Goal: Information Seeking & Learning: Learn about a topic

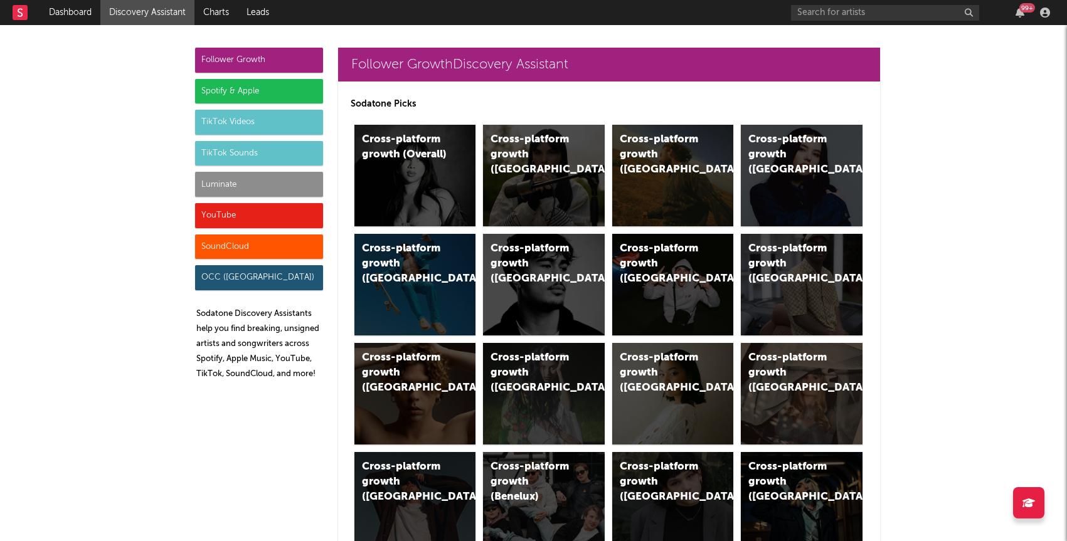
click at [262, 187] on div "Luminate" at bounding box center [259, 184] width 128 height 25
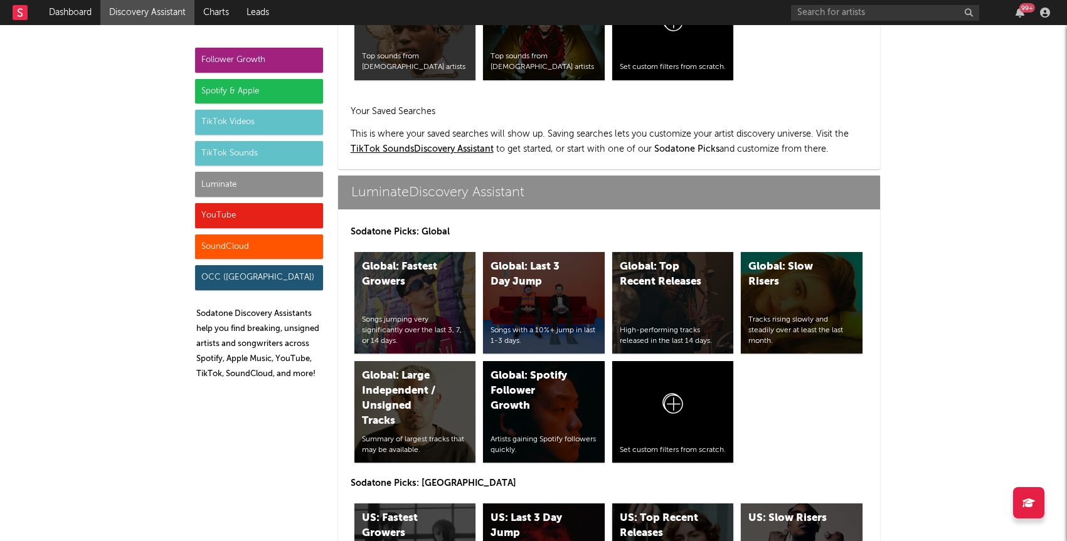
scroll to position [5566, 0]
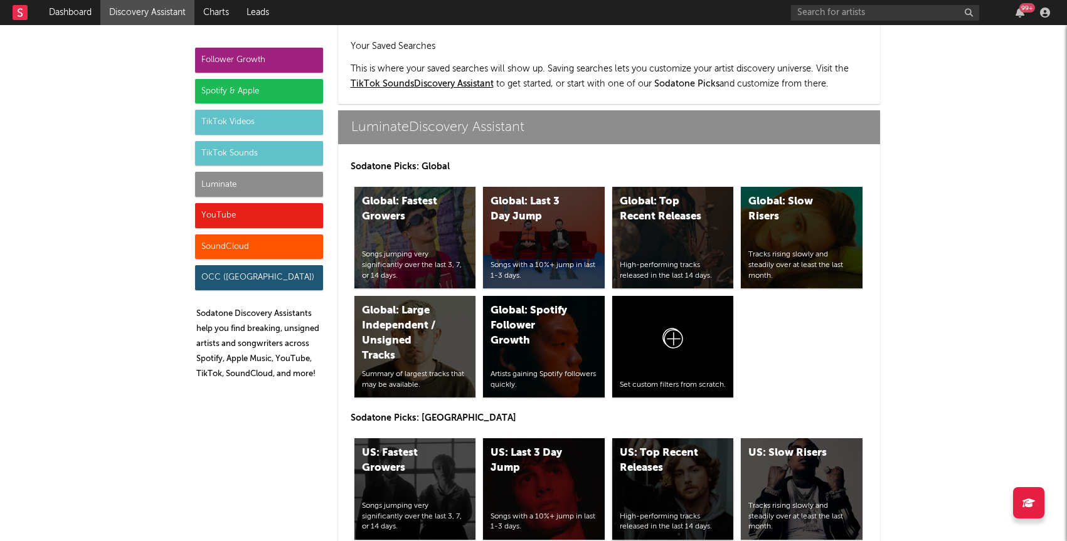
click at [677, 438] on div "US: Top Recent Releases High-performing tracks released in the last 14 days." at bounding box center [673, 489] width 122 height 102
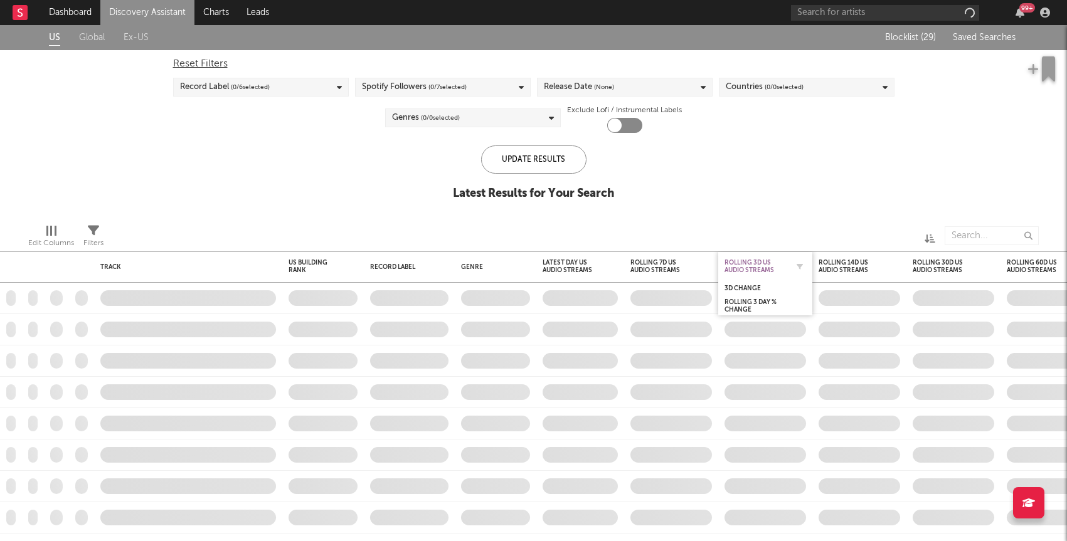
checkbox input "true"
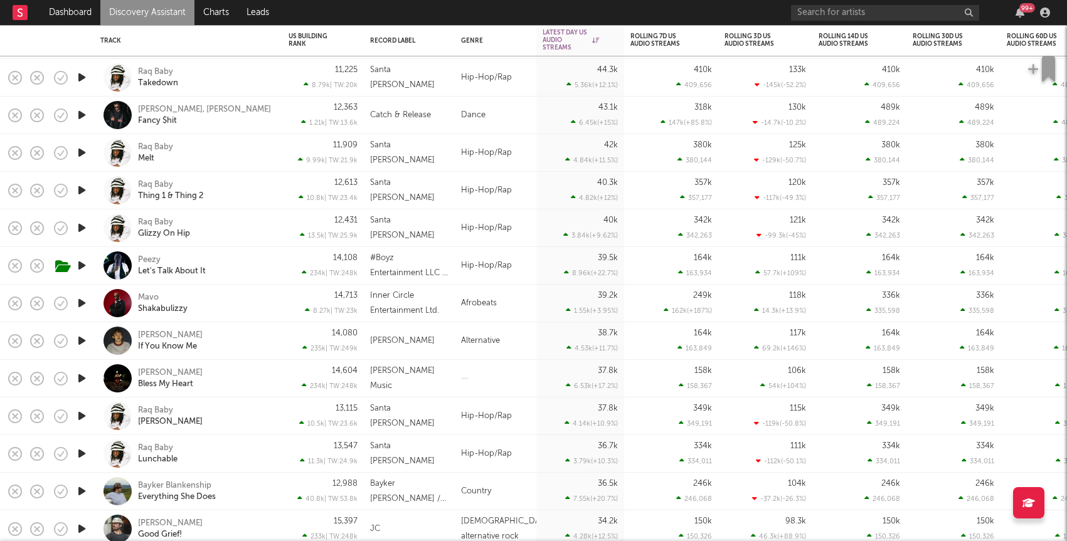
click at [253, 312] on div "Mavo Shakabulizzy" at bounding box center [205, 303] width 135 height 23
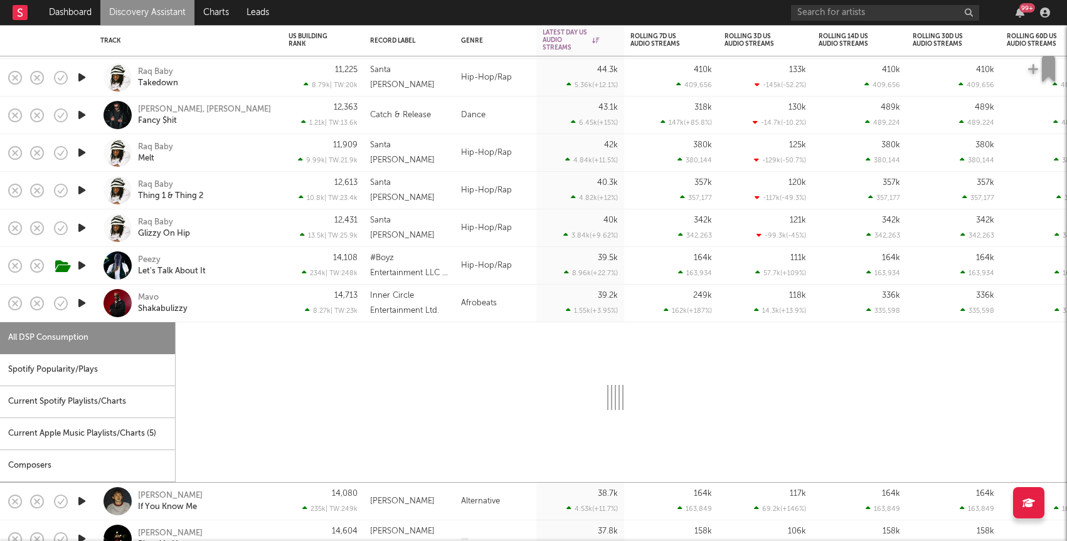
select select "1w"
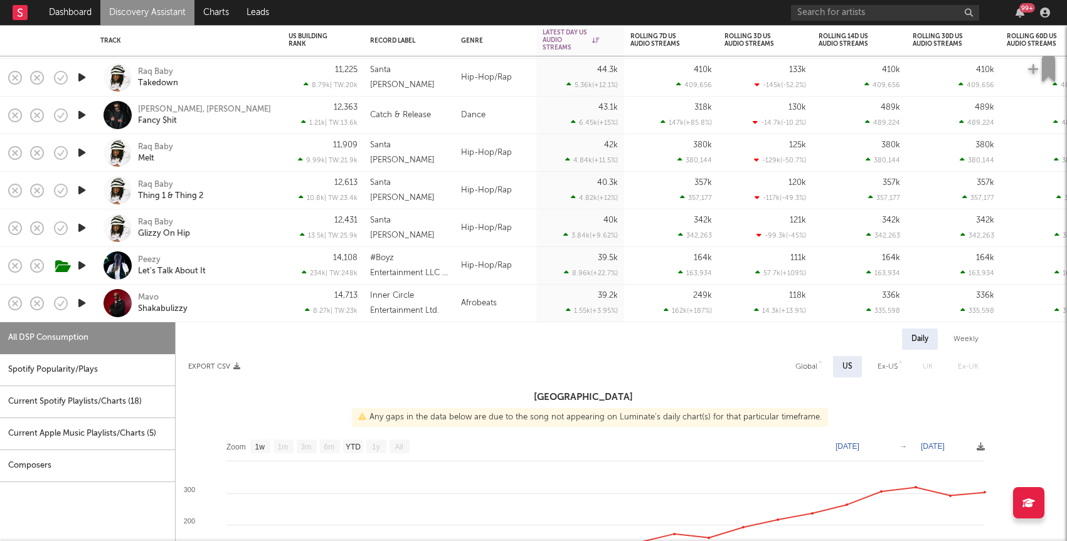
click at [78, 307] on icon "button" at bounding box center [81, 303] width 13 height 16
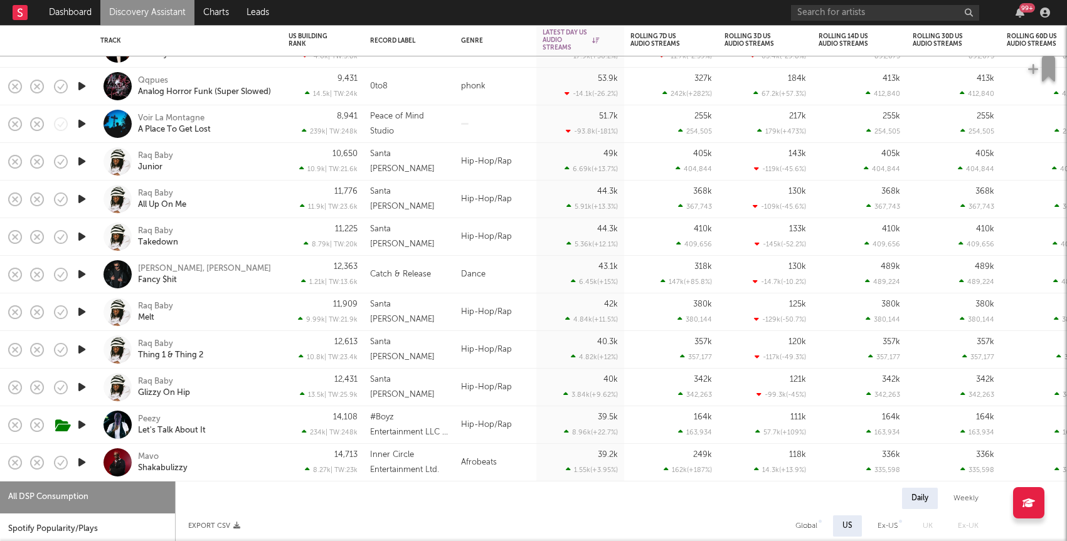
click at [81, 279] on icon "button" at bounding box center [81, 274] width 13 height 16
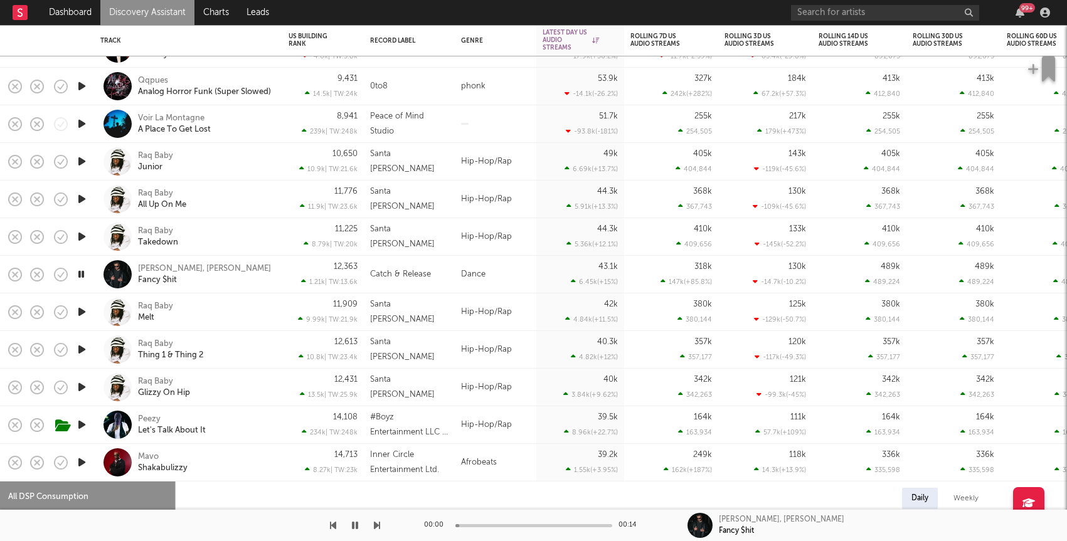
click at [239, 274] on div "Taylr Renee, Cid Fancy $hit" at bounding box center [205, 274] width 135 height 23
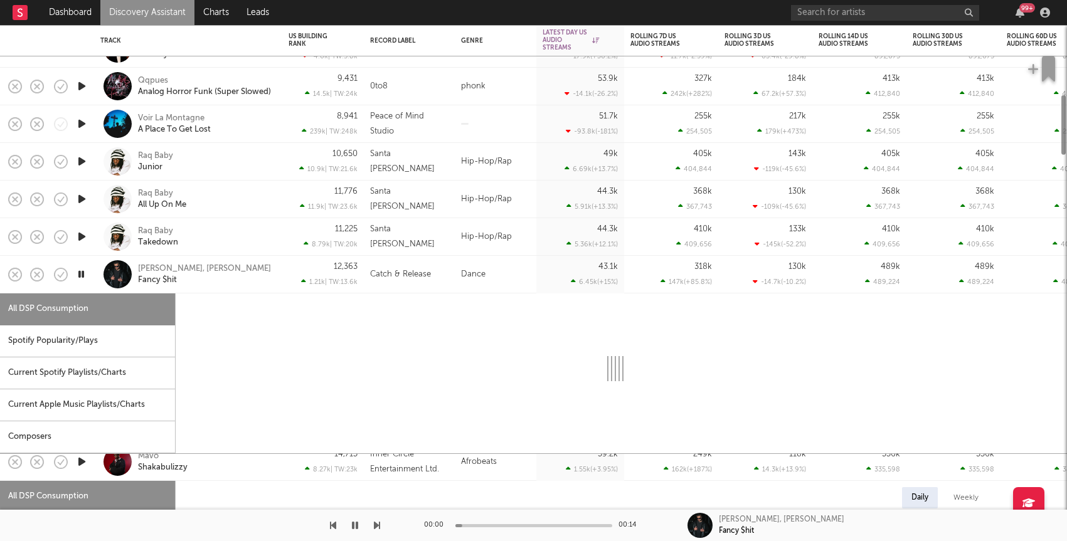
select select "1w"
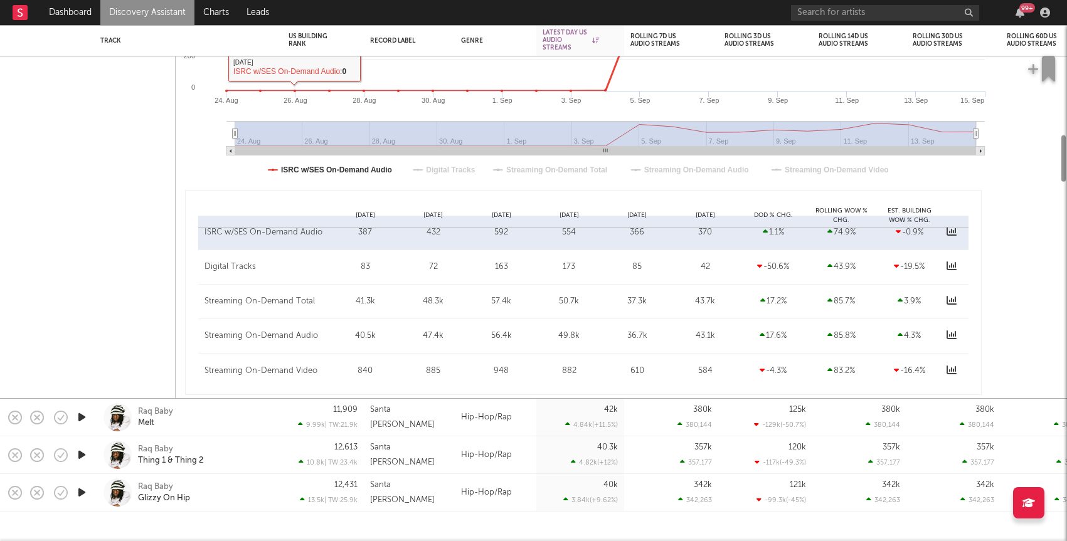
select select "1w"
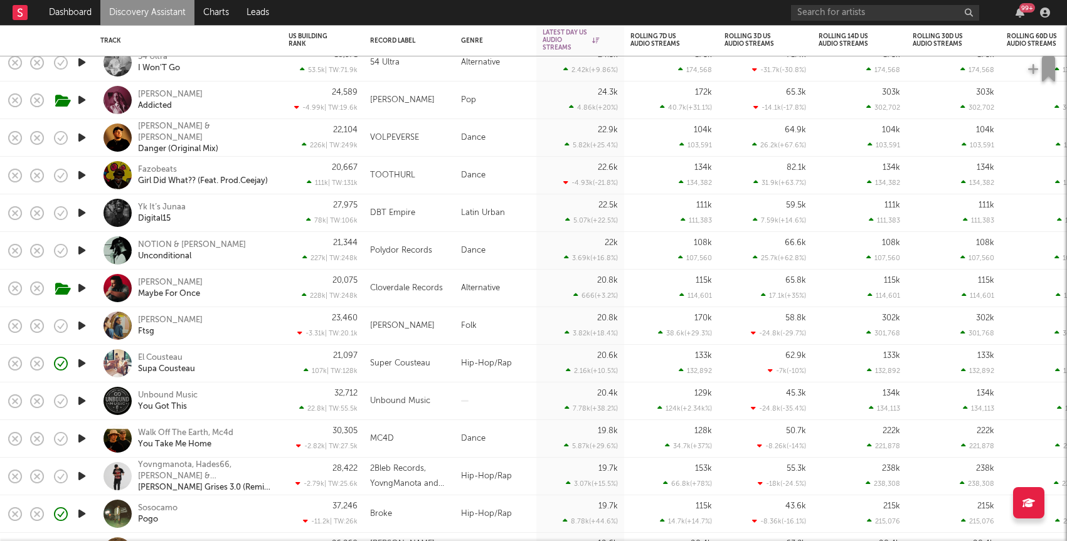
click at [256, 362] on div "El Cousteau Supa Cousteau" at bounding box center [205, 363] width 135 height 23
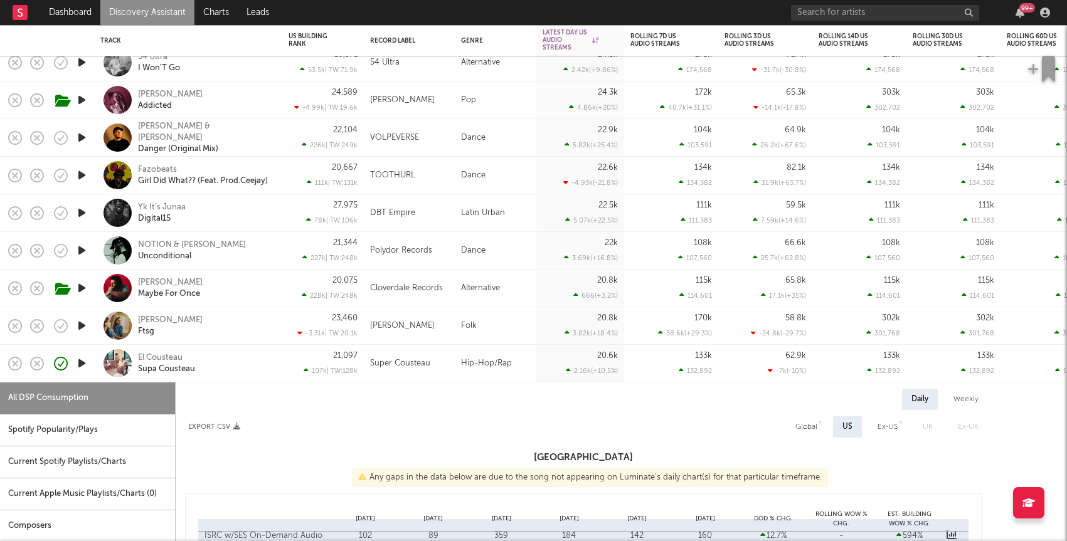
select select "1w"
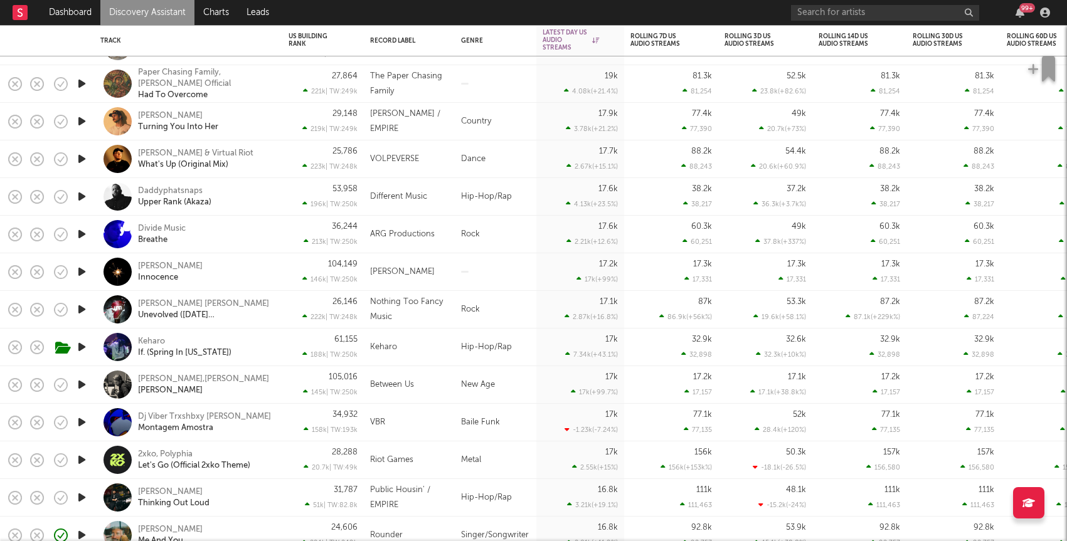
click at [83, 347] on icon "button" at bounding box center [81, 347] width 13 height 16
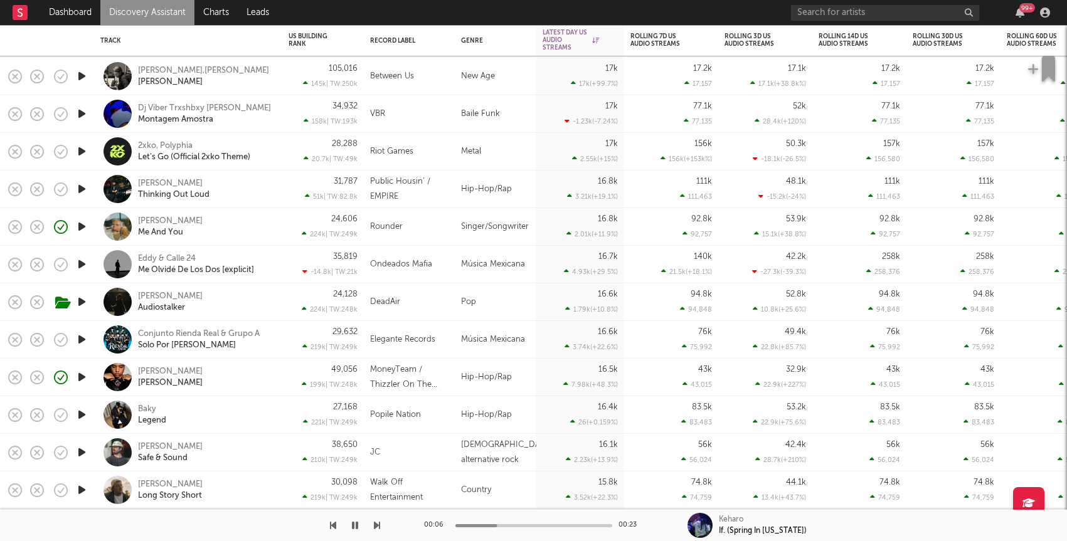
click at [86, 419] on icon "button" at bounding box center [81, 415] width 13 height 16
click at [231, 411] on div "Baky Legend" at bounding box center [205, 415] width 135 height 23
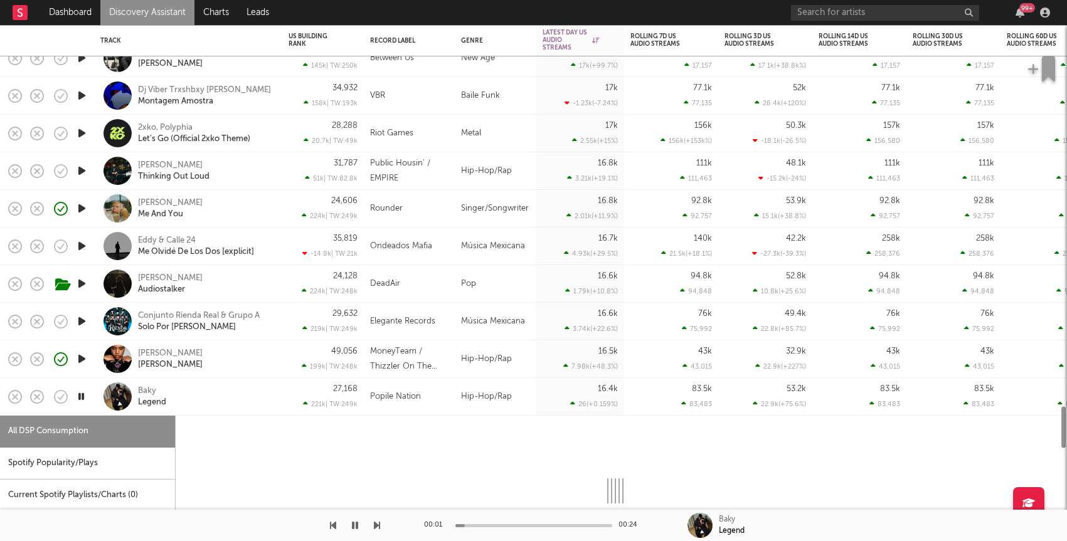
select select "1w"
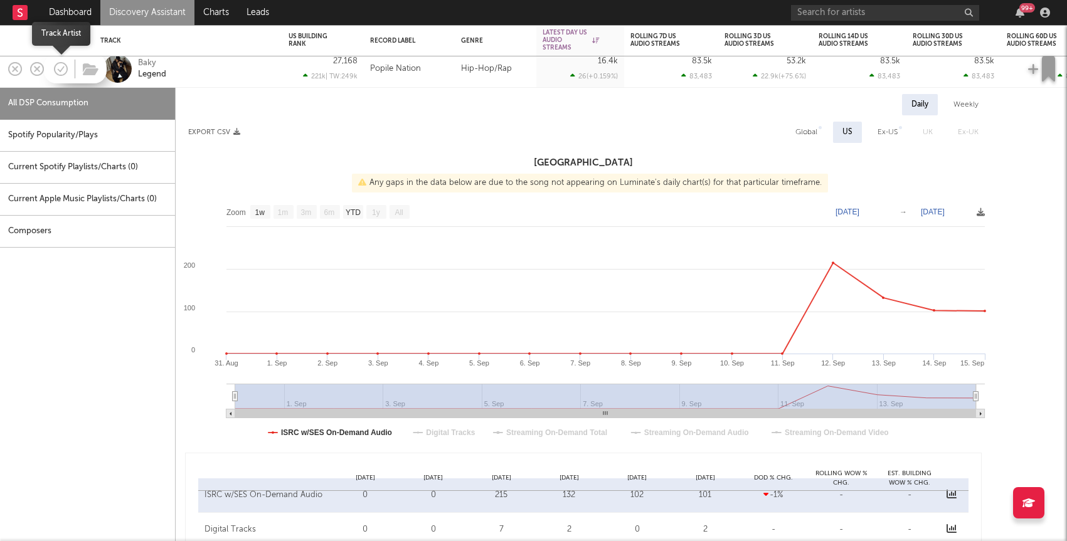
click at [56, 71] on icon "button" at bounding box center [61, 69] width 18 height 18
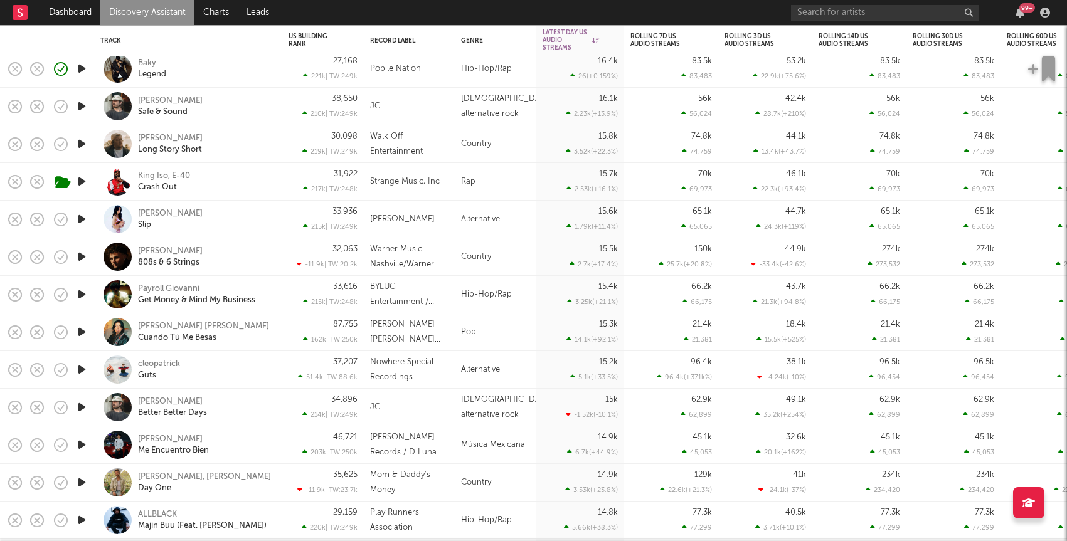
click at [139, 61] on div "Baky" at bounding box center [147, 63] width 18 height 11
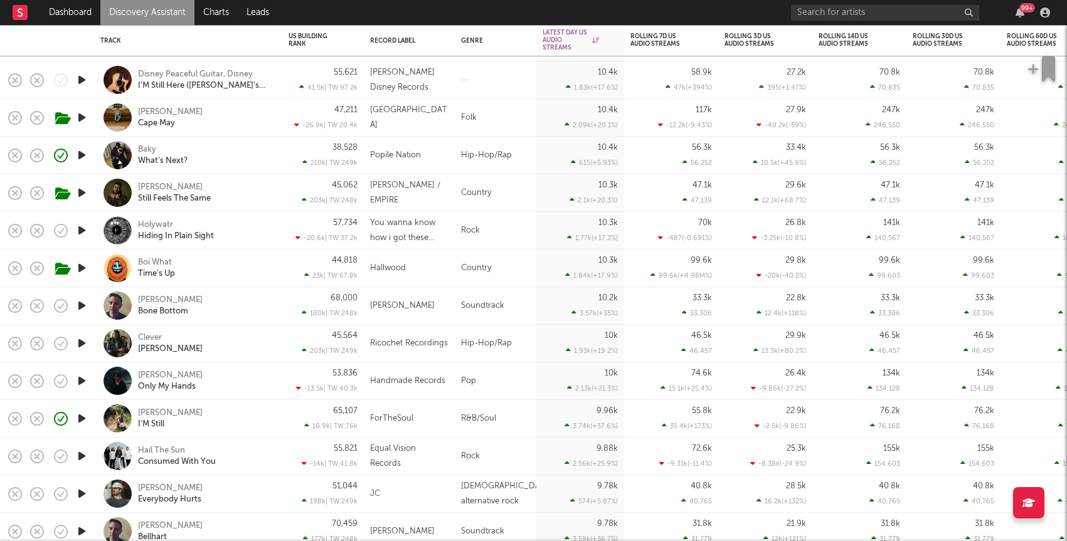
click at [84, 422] on icon "button" at bounding box center [81, 419] width 13 height 16
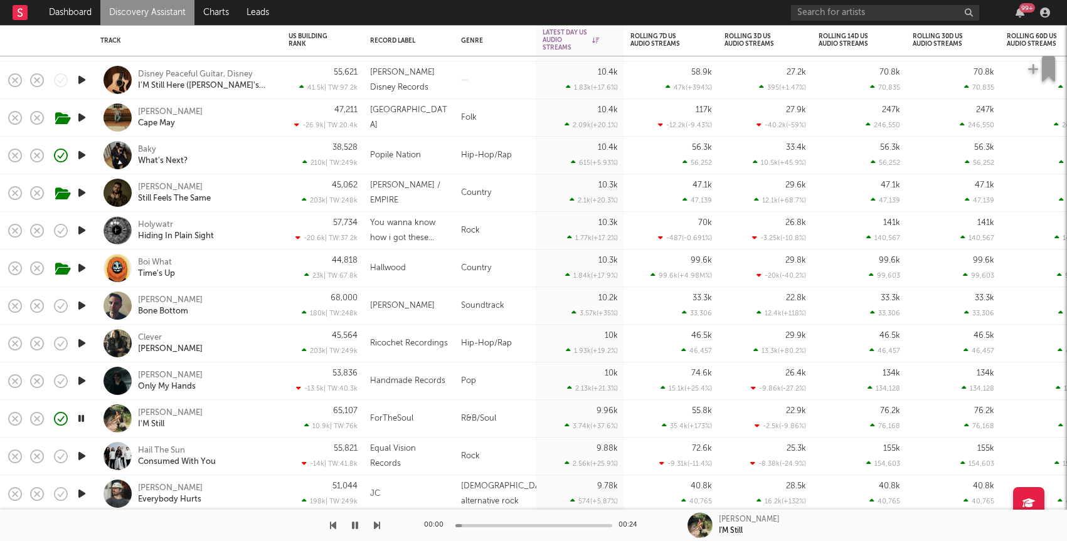
click at [224, 419] on div "Hillari I'M Still" at bounding box center [205, 419] width 135 height 23
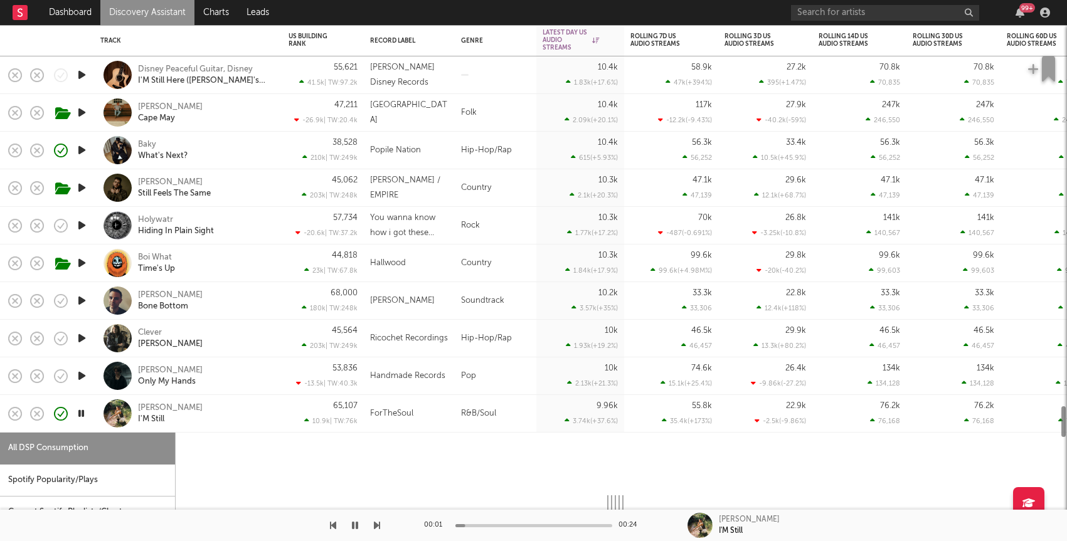
select select "1w"
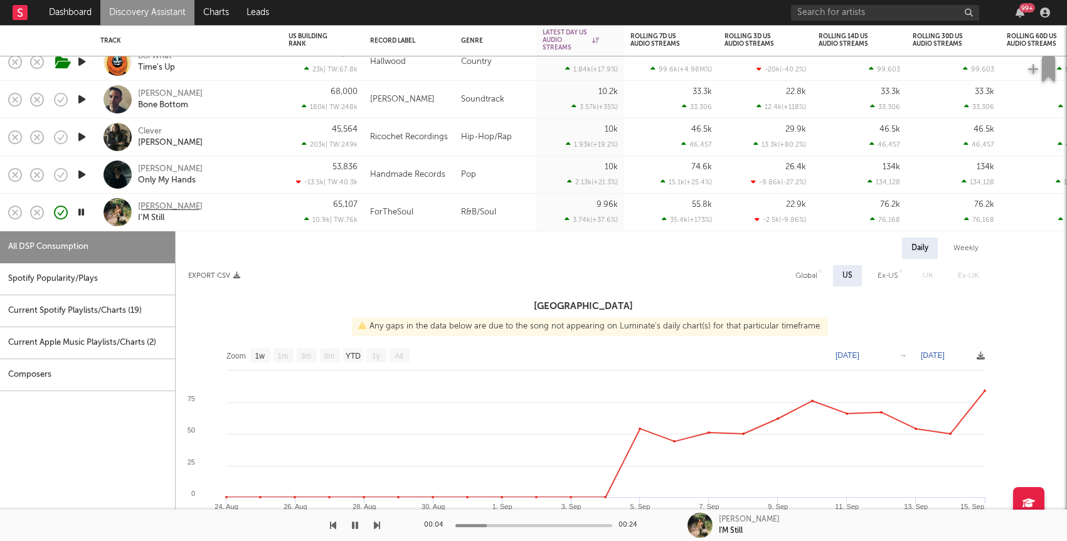
click at [143, 201] on div "Hillari" at bounding box center [170, 206] width 65 height 11
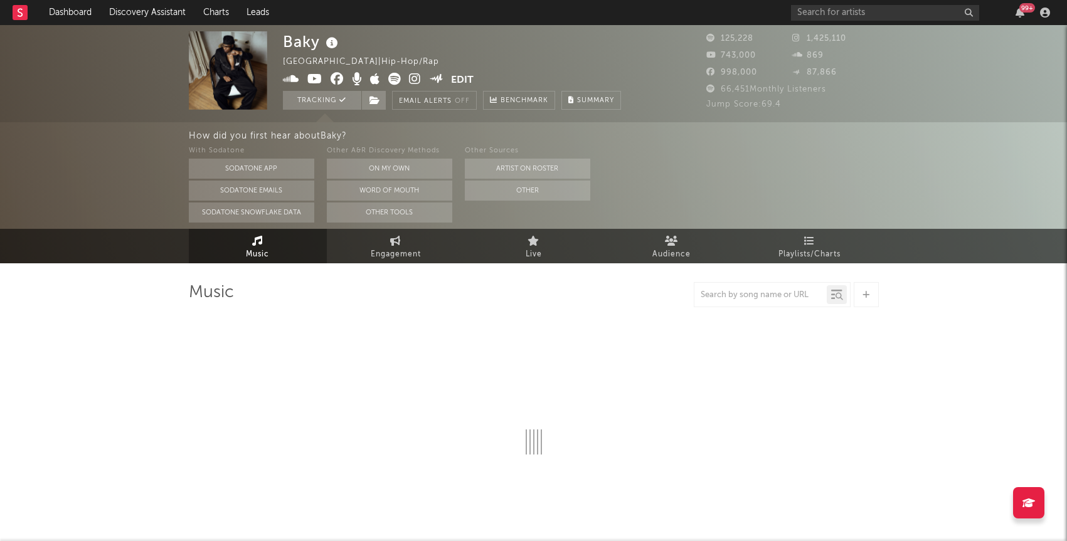
select select "6m"
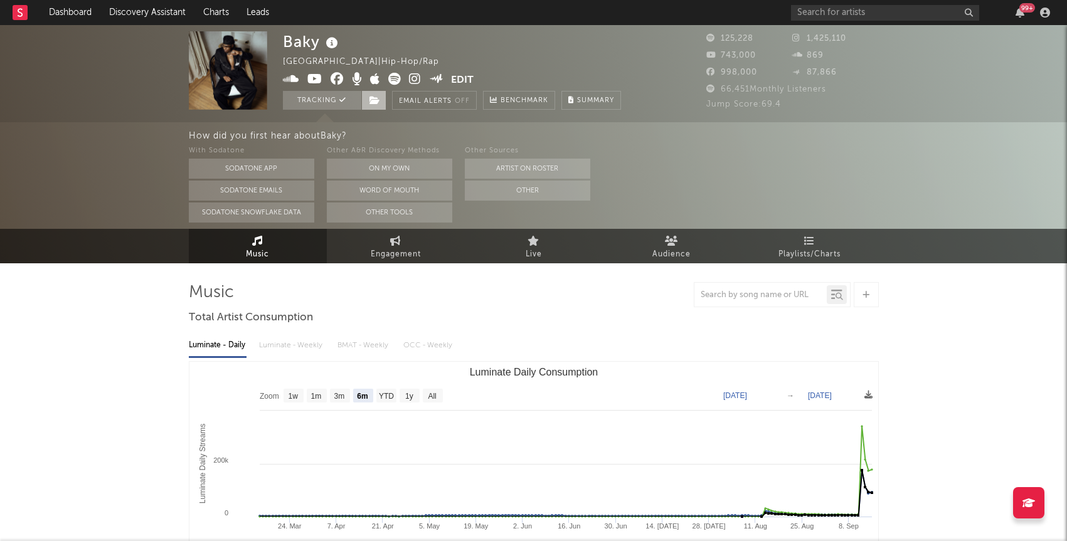
click at [364, 95] on span at bounding box center [373, 100] width 25 height 19
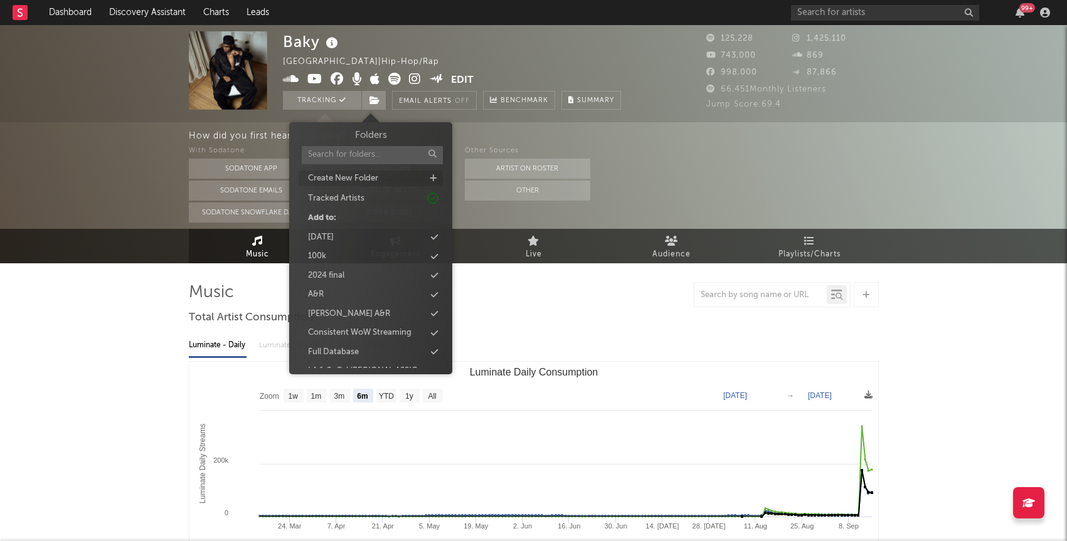
click at [436, 181] on icon at bounding box center [433, 178] width 7 height 8
type input "new 9/23"
click at [356, 261] on div "new 9/23" at bounding box center [370, 261] width 144 height 16
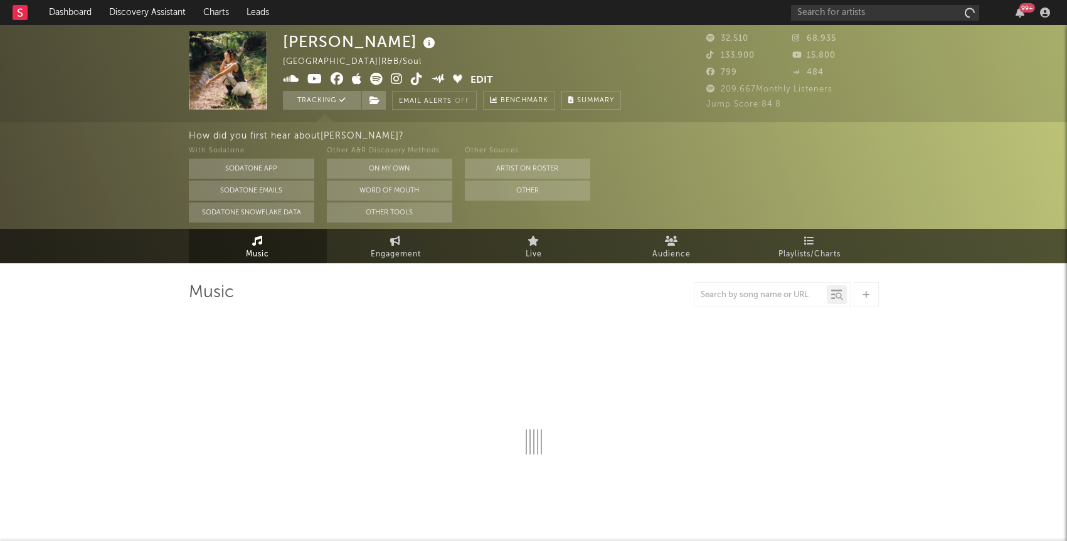
select select "6m"
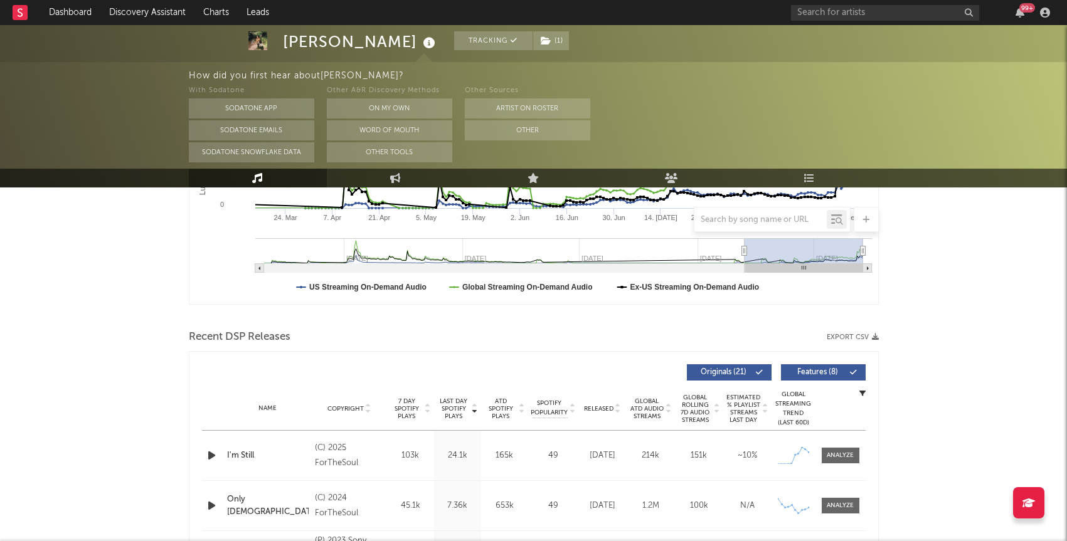
scroll to position [32, 0]
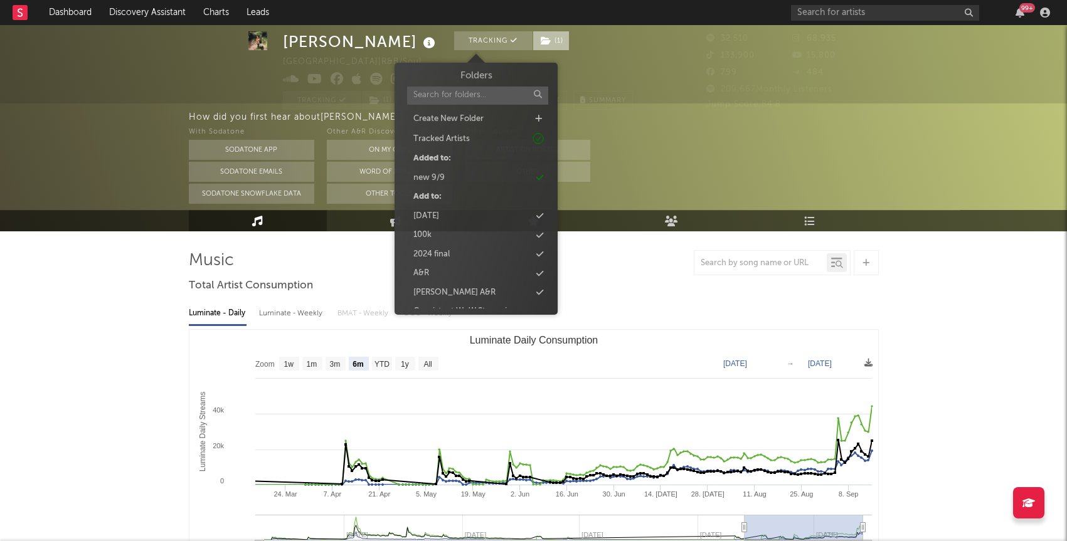
click at [532, 48] on span "( 1 )" at bounding box center [550, 40] width 37 height 19
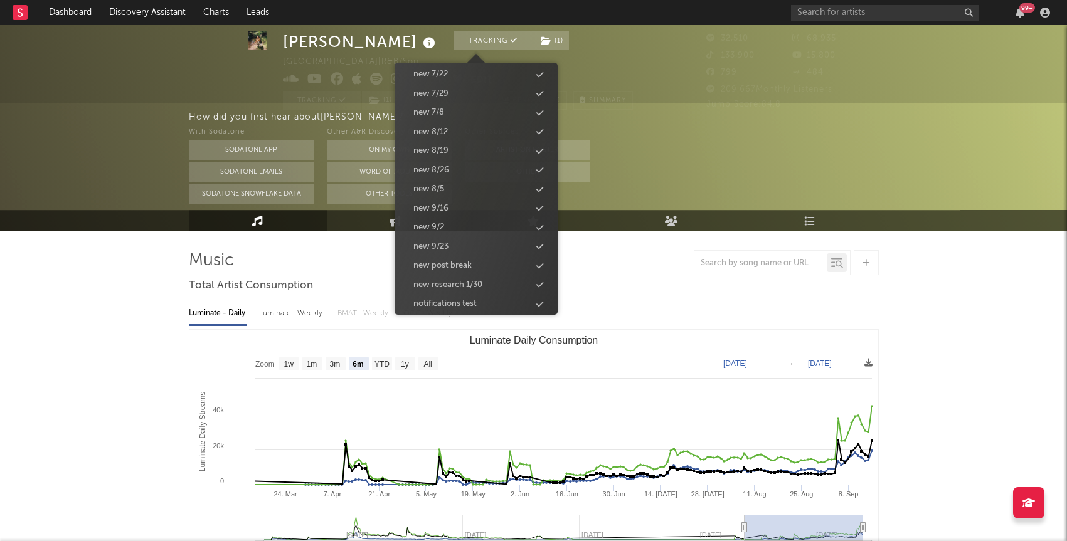
scroll to position [1295, 0]
click at [458, 227] on div "new 9/23" at bounding box center [476, 221] width 144 height 16
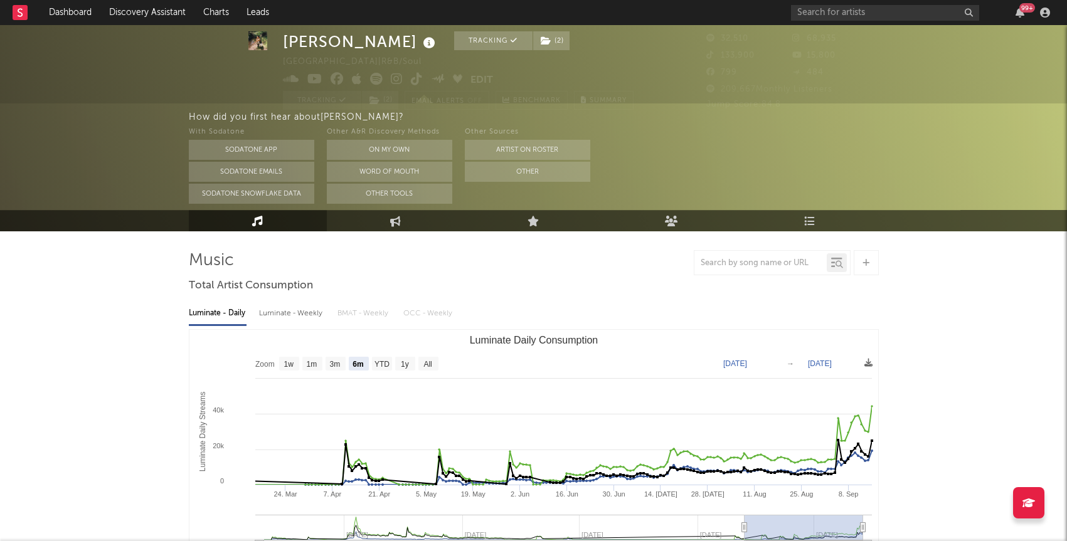
click at [190, 345] on rect "Luminate Daily Consumption" at bounding box center [533, 455] width 688 height 251
click at [130, 18] on link "Discovery Assistant" at bounding box center [147, 12] width 94 height 25
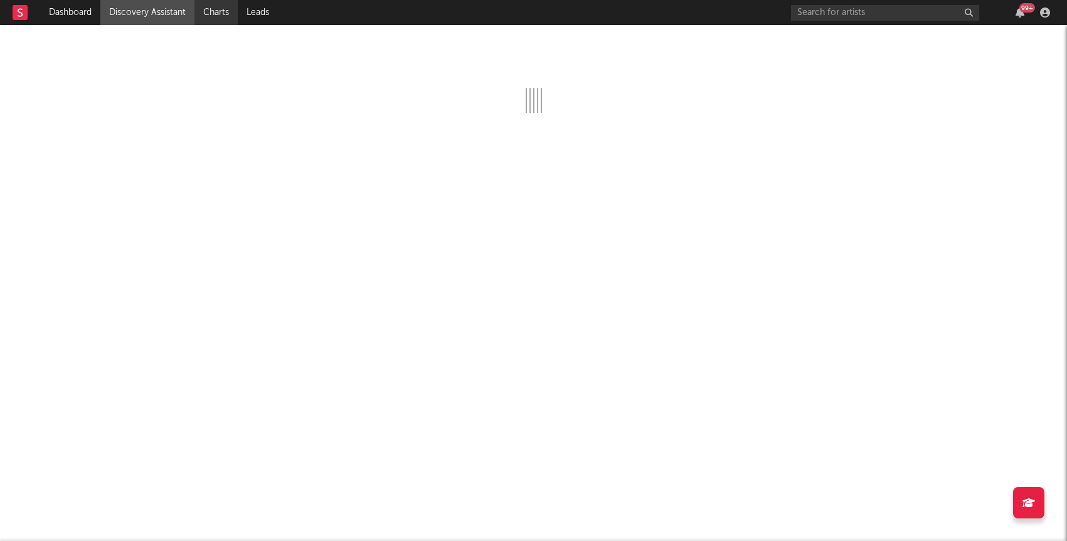
click at [210, 9] on link "Charts" at bounding box center [215, 12] width 43 height 25
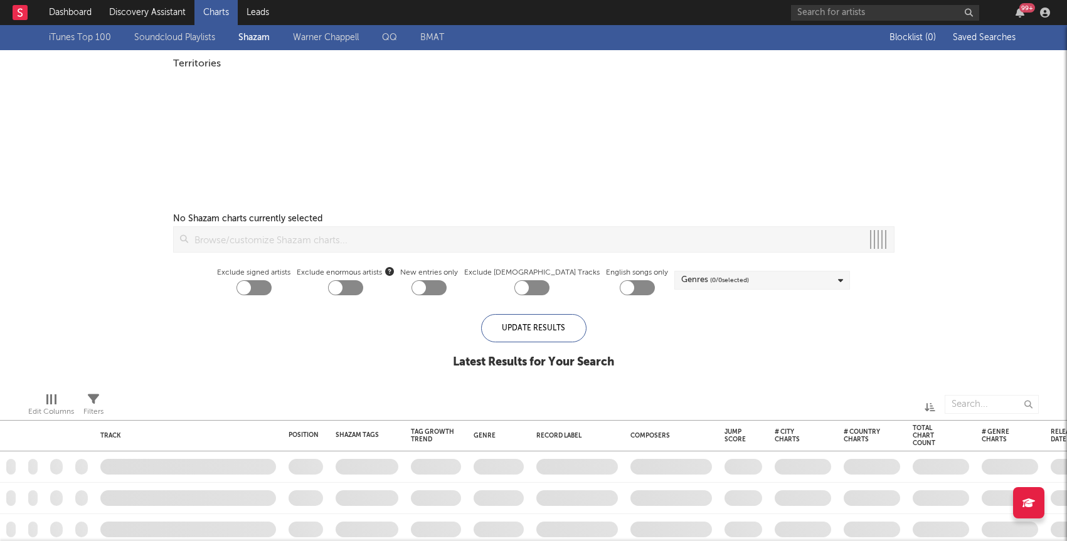
checkbox input "true"
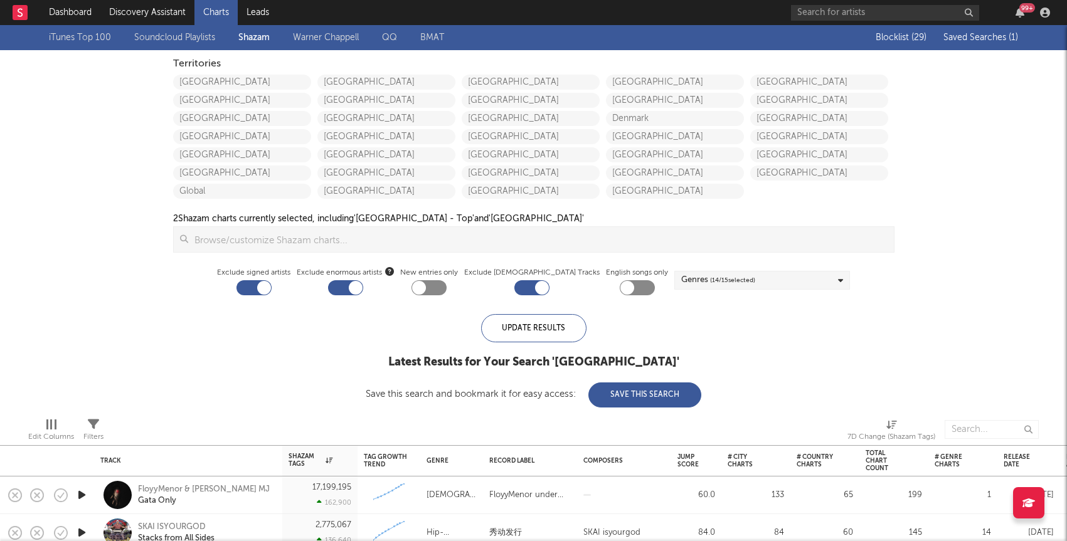
click at [961, 33] on span "Saved Searches ( 1 )" at bounding box center [980, 37] width 75 height 9
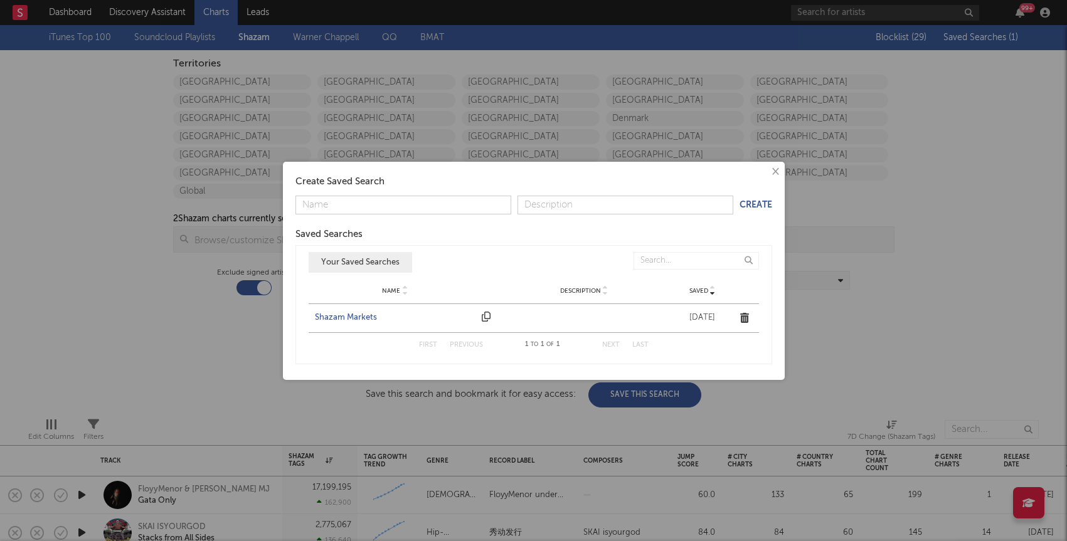
click at [337, 315] on div "Shazam Markets" at bounding box center [395, 318] width 161 height 13
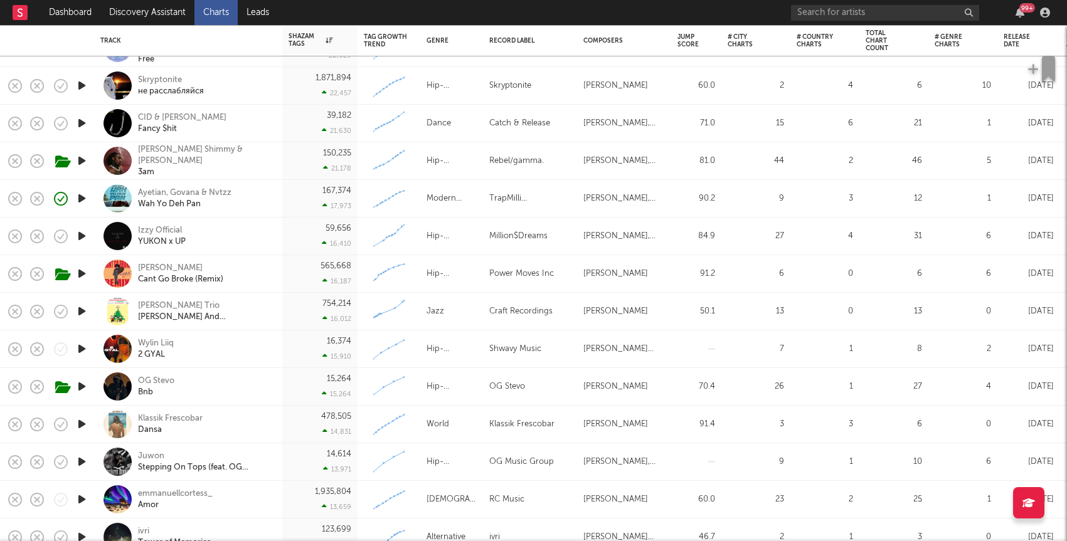
click at [76, 460] on icon "button" at bounding box center [81, 462] width 13 height 16
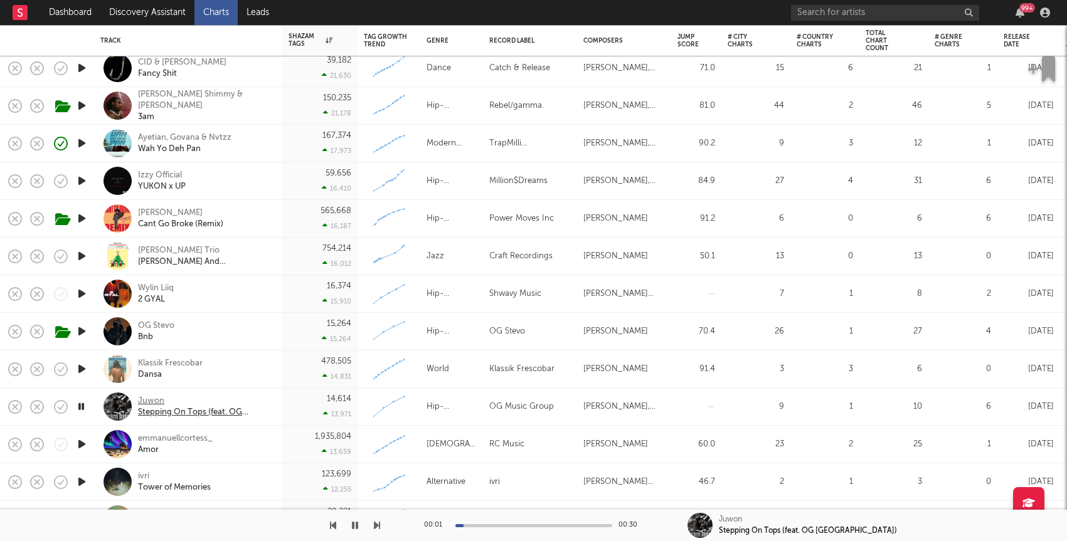
click at [201, 414] on div "Stepping On Tops (feat. OG Stevo)" at bounding box center [205, 412] width 135 height 11
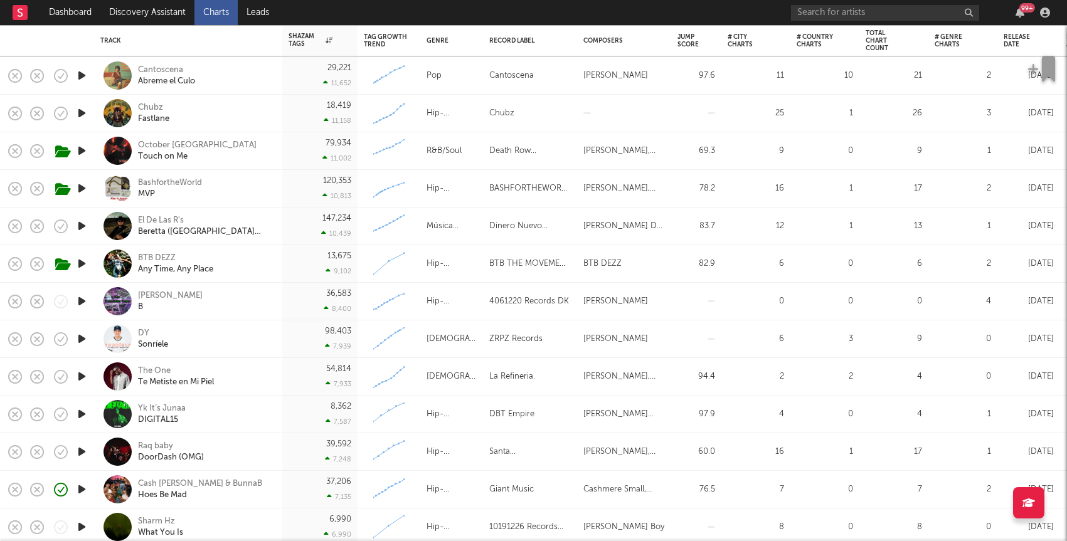
click at [81, 265] on icon "button" at bounding box center [81, 264] width 13 height 16
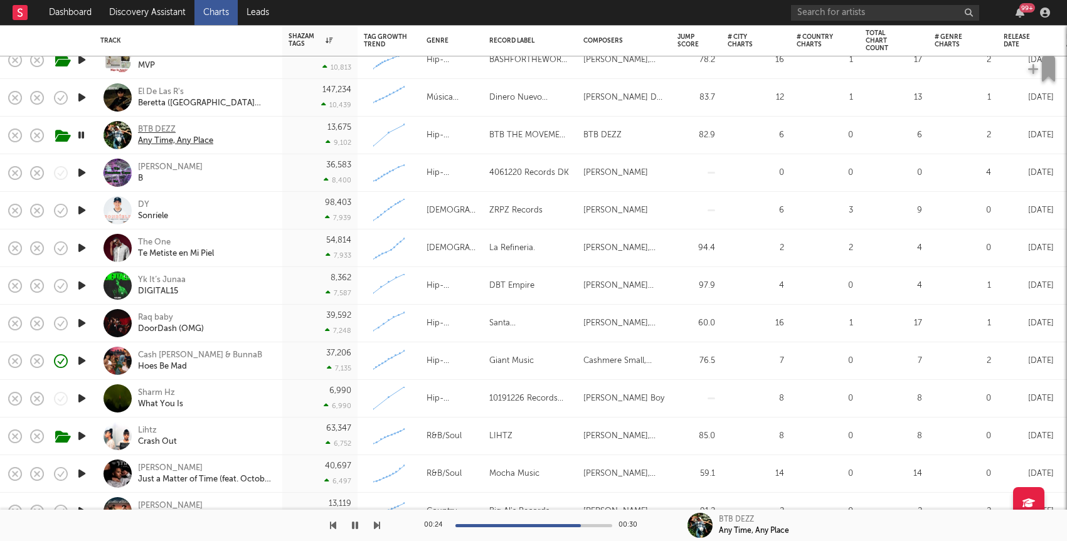
click at [150, 128] on div "BTB DEZZ" at bounding box center [175, 129] width 75 height 11
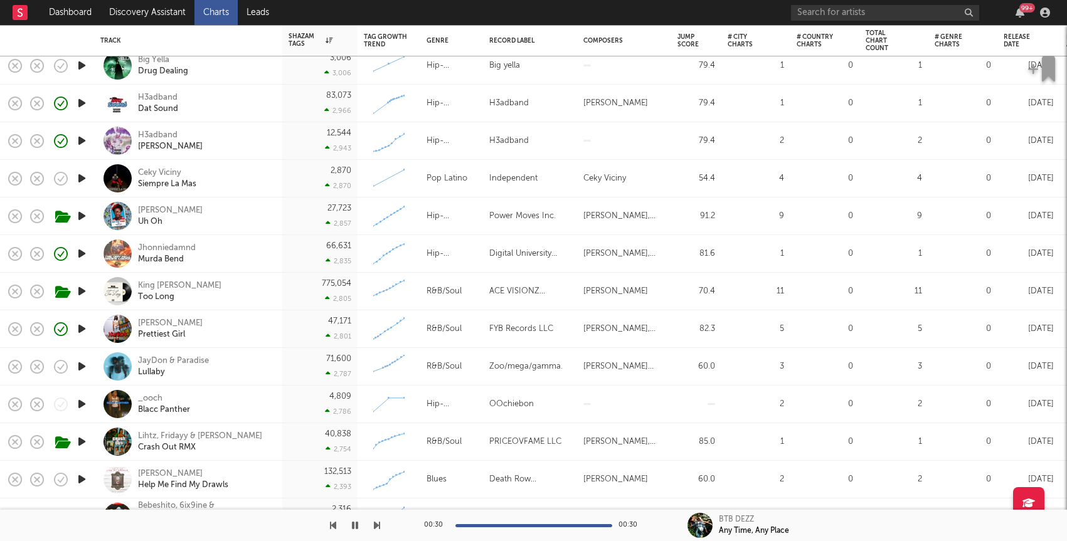
click at [78, 400] on icon "button" at bounding box center [81, 404] width 13 height 16
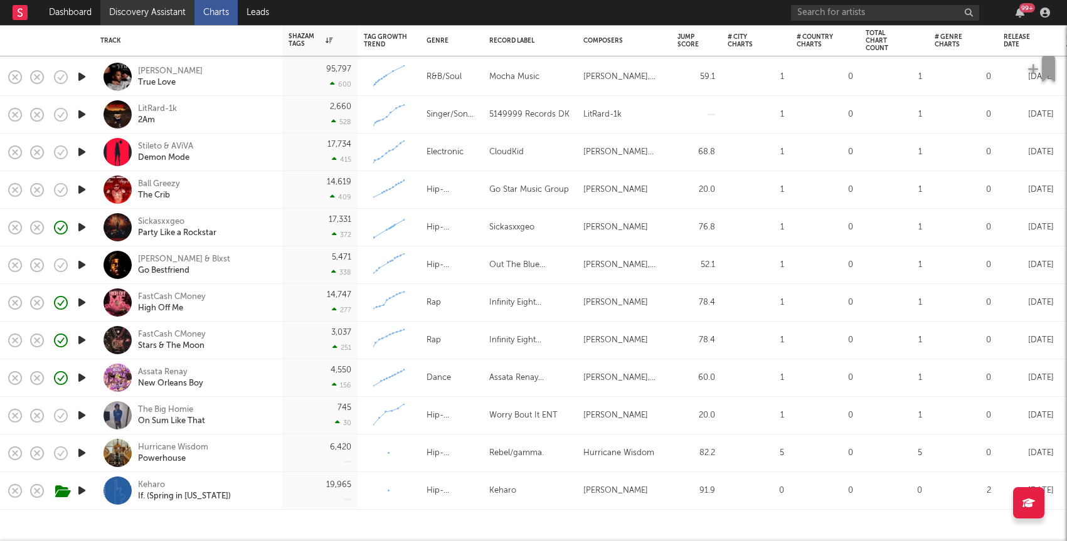
click at [145, 14] on link "Discovery Assistant" at bounding box center [147, 12] width 94 height 25
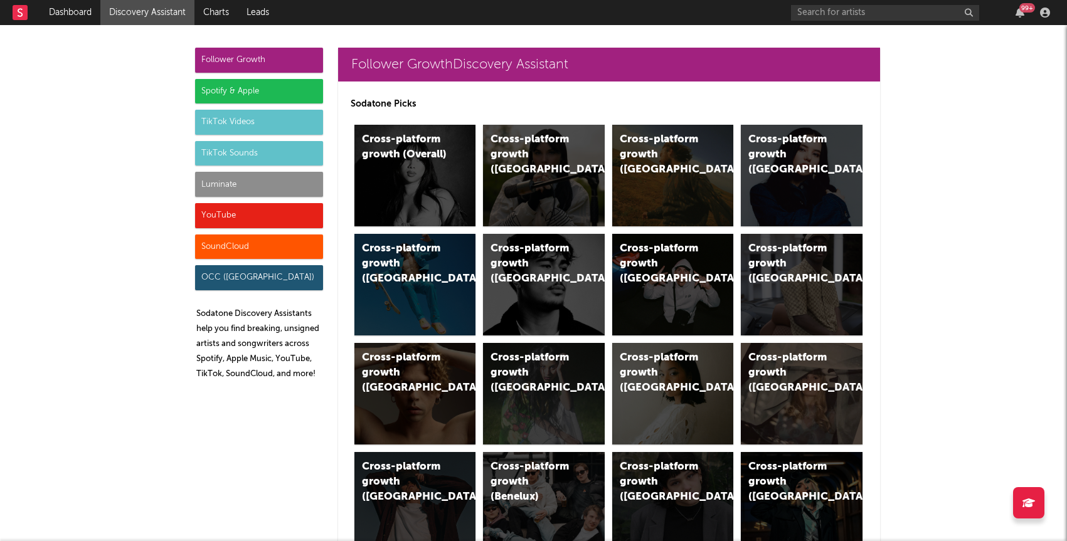
click at [218, 181] on div "Luminate" at bounding box center [259, 184] width 128 height 25
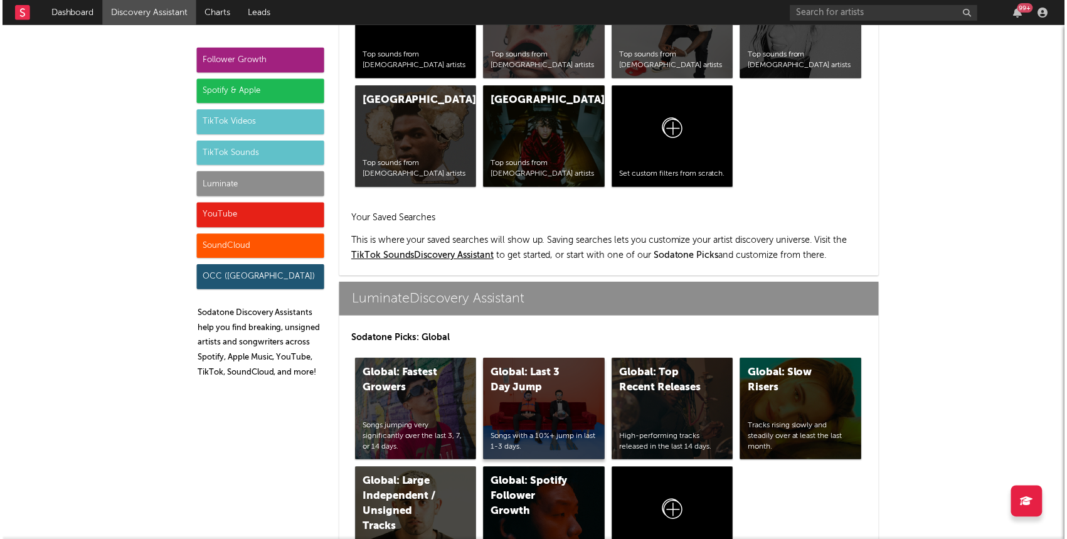
scroll to position [5566, 0]
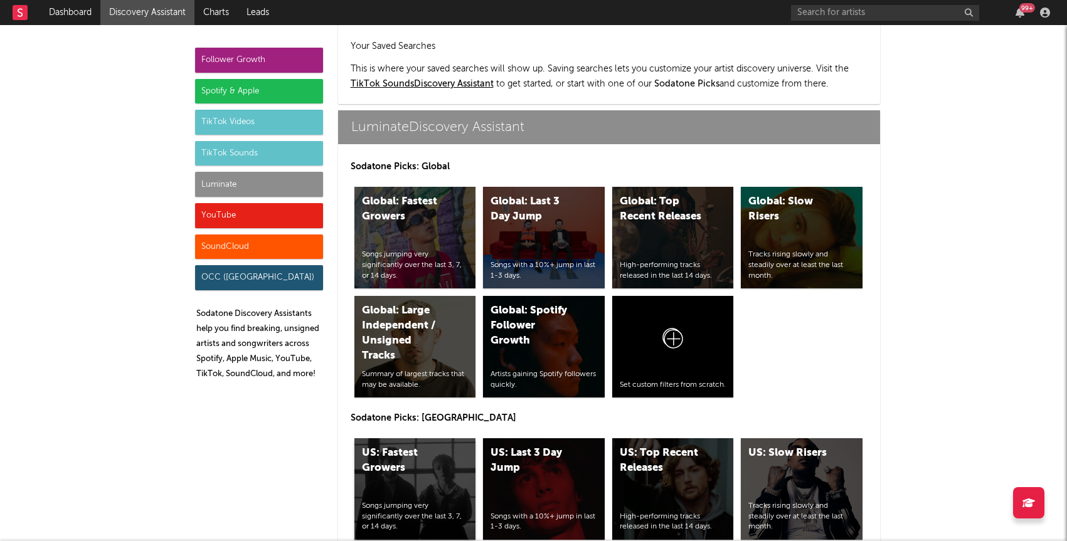
click at [411, 446] on div "US: Fastest Growers" at bounding box center [404, 461] width 85 height 30
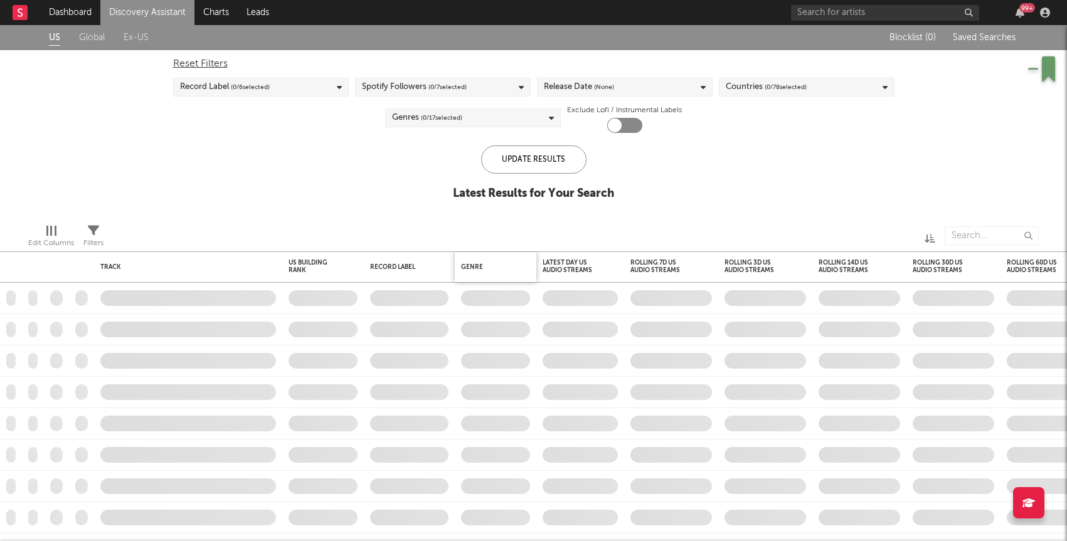
checkbox input "true"
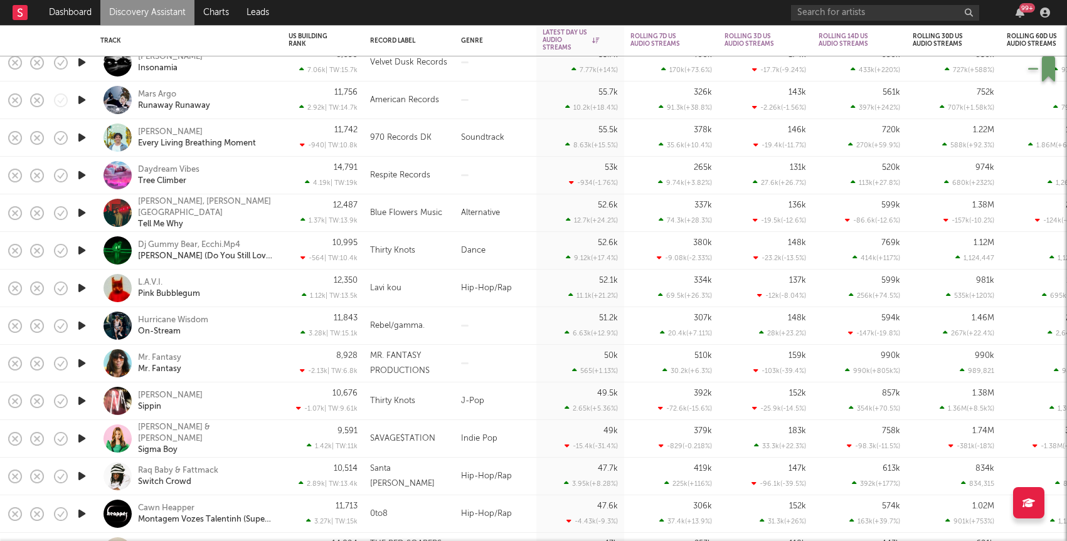
click at [80, 287] on icon "button" at bounding box center [81, 288] width 13 height 16
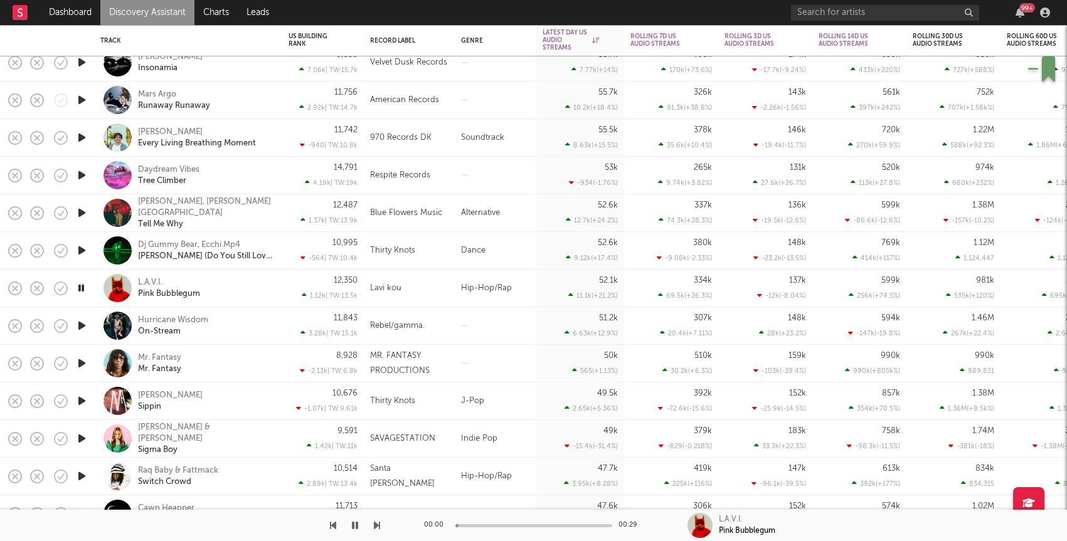
click at [278, 282] on div "L.A.V.I. Pink Bubblegum" at bounding box center [188, 289] width 188 height 38
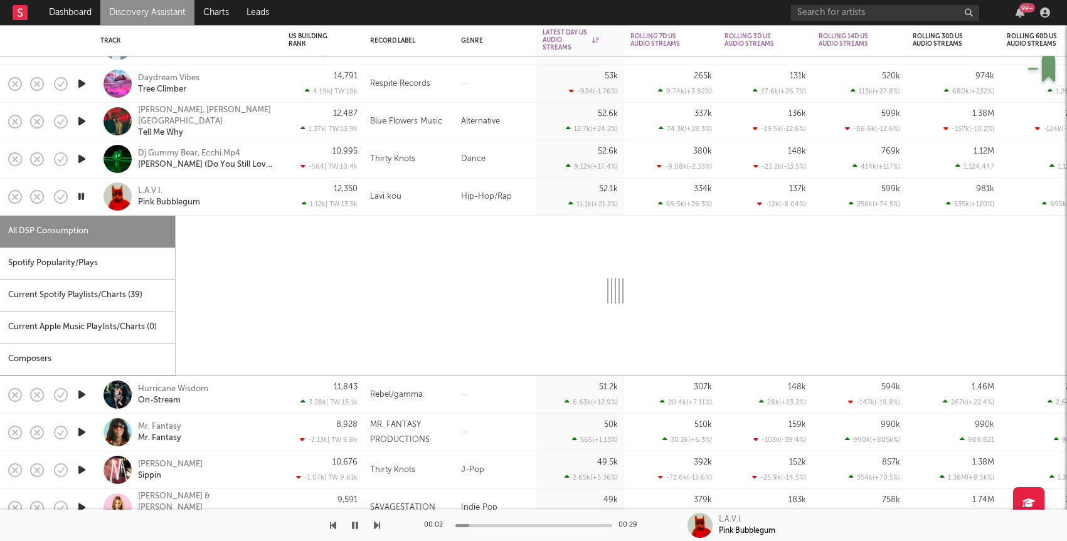
select select "6m"
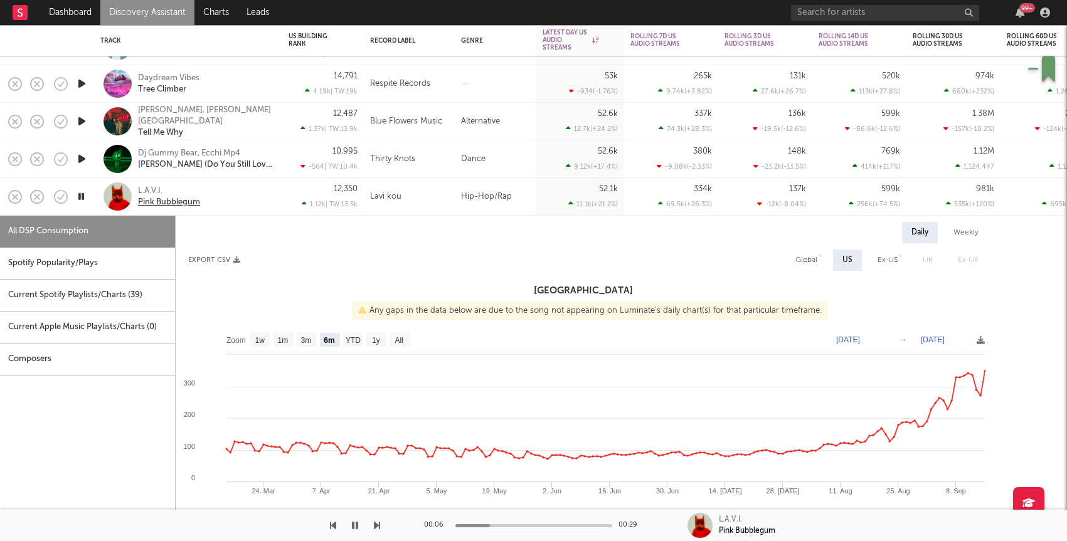
click at [167, 203] on div "Pink Bubblegum" at bounding box center [169, 202] width 62 height 11
click at [149, 190] on div "L.A.V.I." at bounding box center [150, 191] width 24 height 11
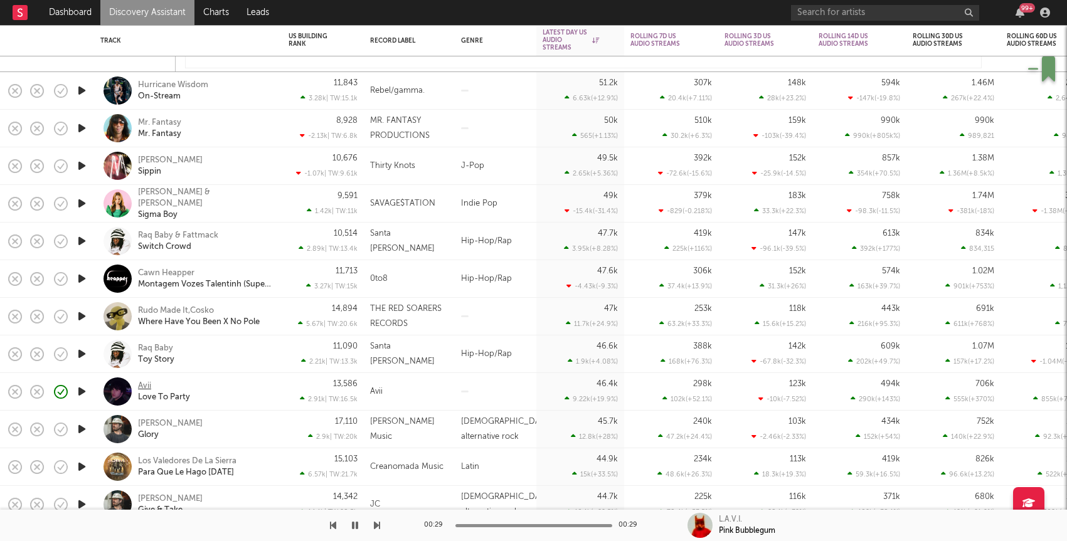
click at [142, 381] on div "Avii" at bounding box center [144, 386] width 13 height 11
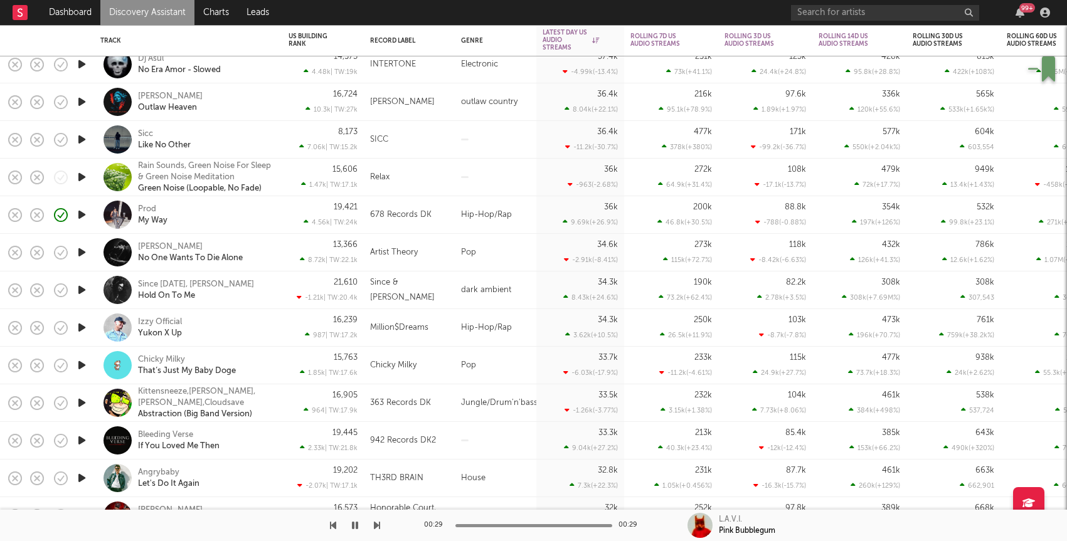
click at [203, 213] on div "Prod My Way" at bounding box center [205, 215] width 135 height 23
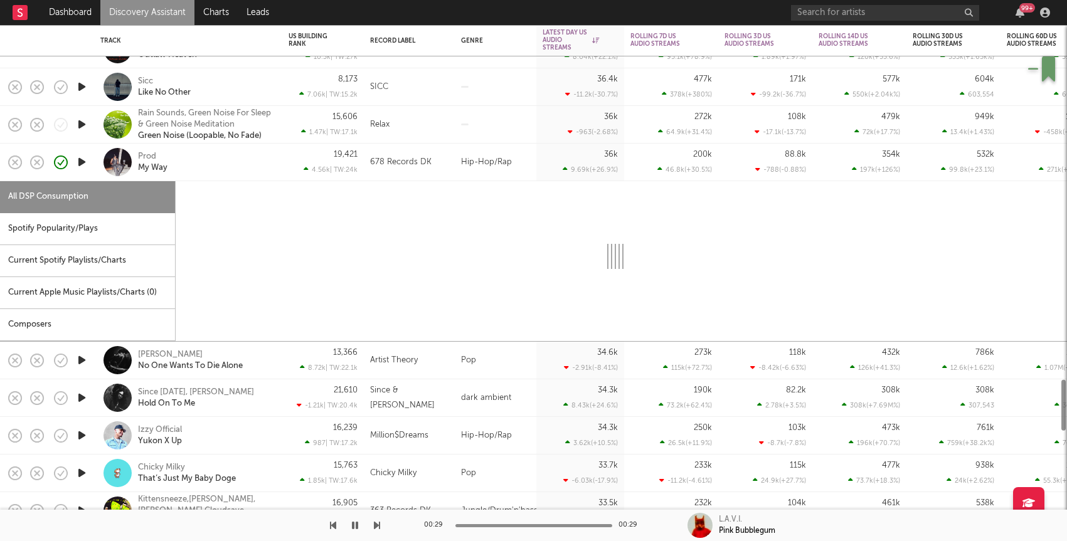
select select "6m"
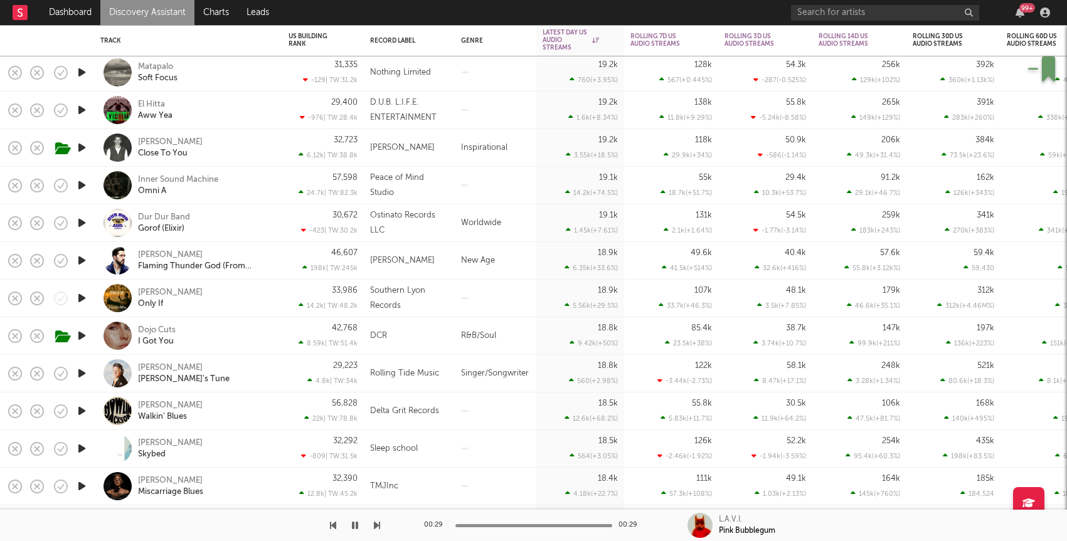
click at [226, 339] on div "Dojo Cuts I Got You" at bounding box center [205, 336] width 135 height 23
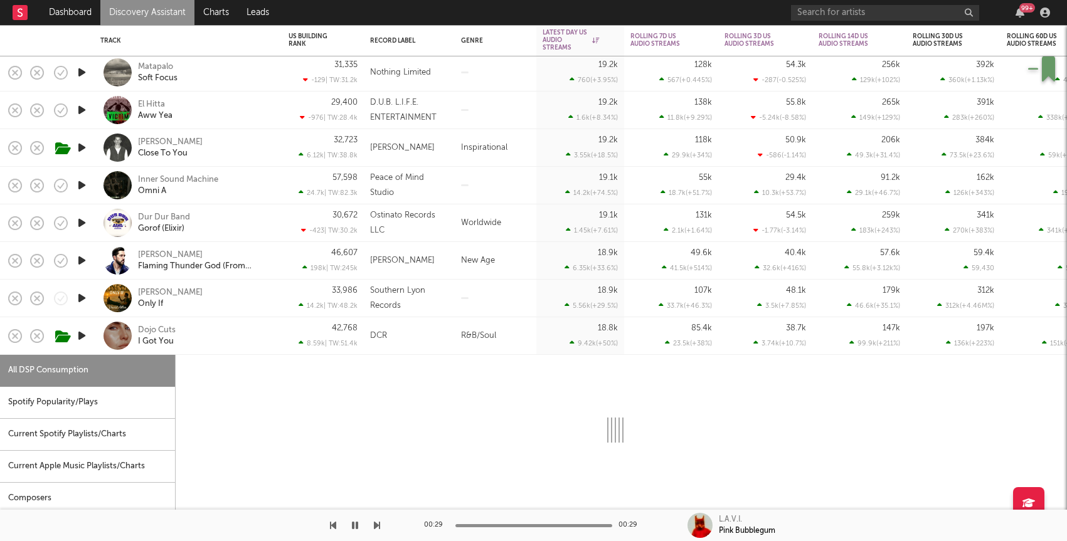
select select "6m"
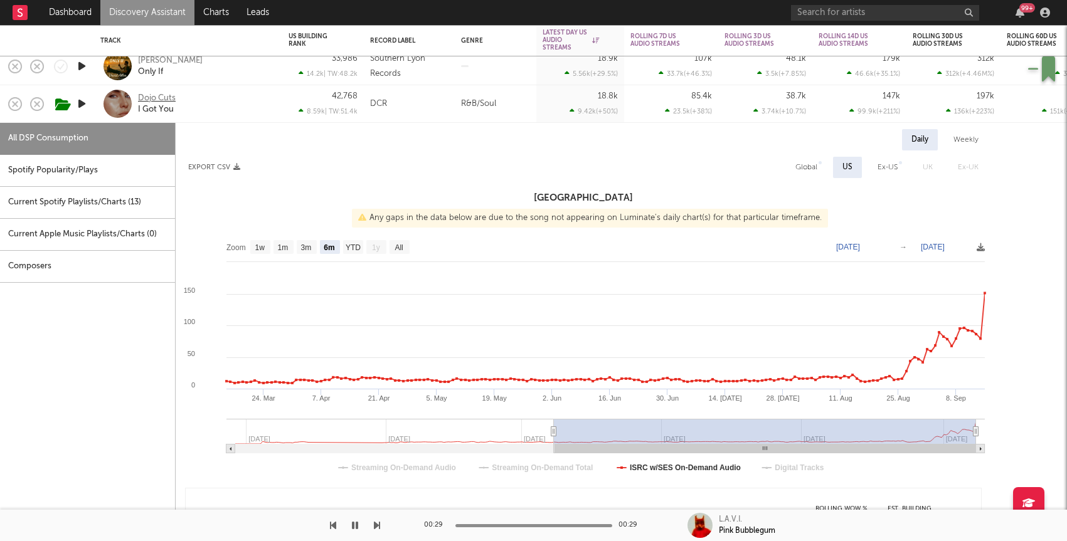
click at [164, 96] on div "Dojo Cuts" at bounding box center [157, 98] width 38 height 11
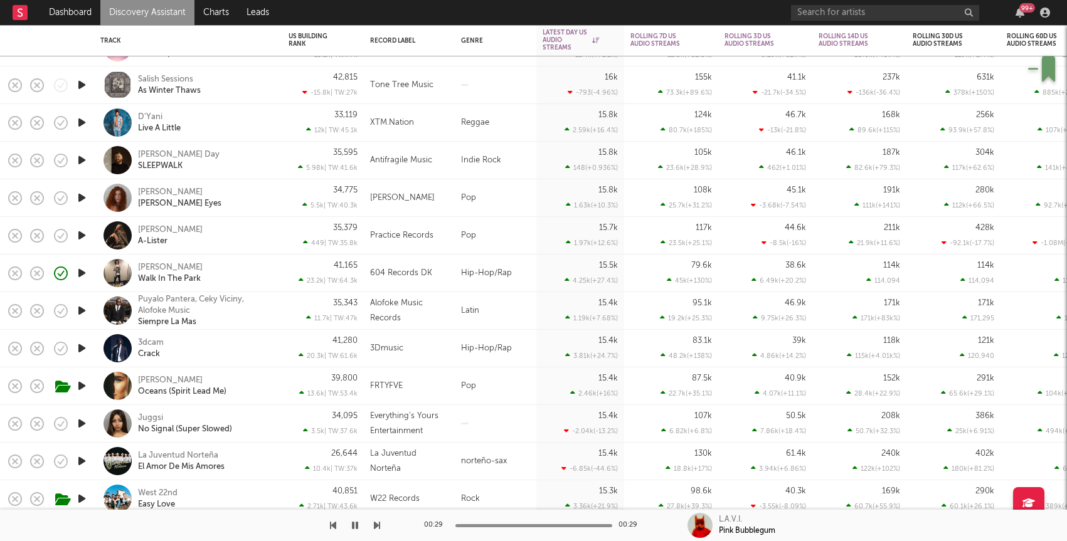
click at [82, 347] on icon "button" at bounding box center [81, 348] width 13 height 16
click at [275, 342] on div "3dcam Crack" at bounding box center [188, 348] width 176 height 37
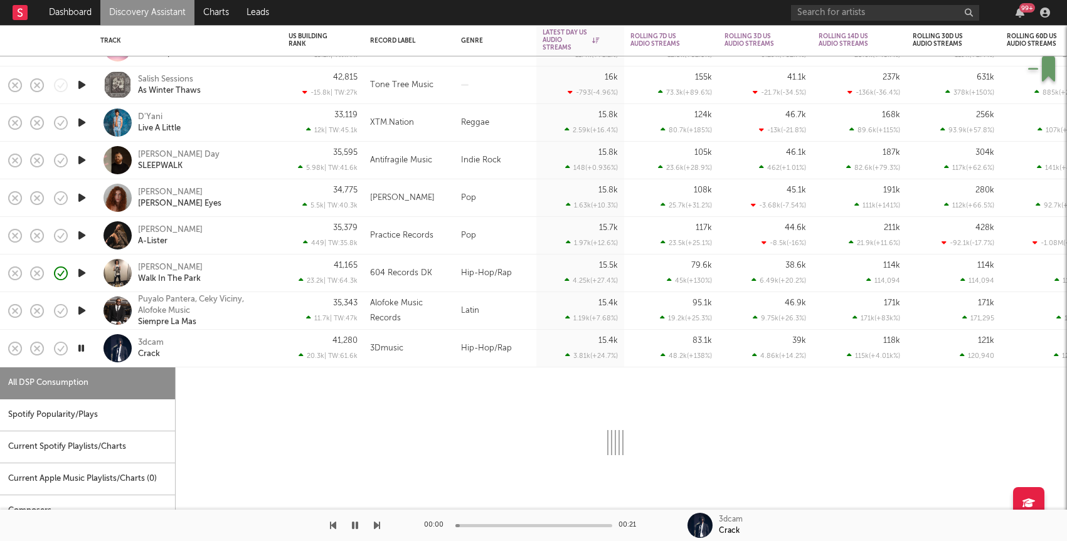
select select "1w"
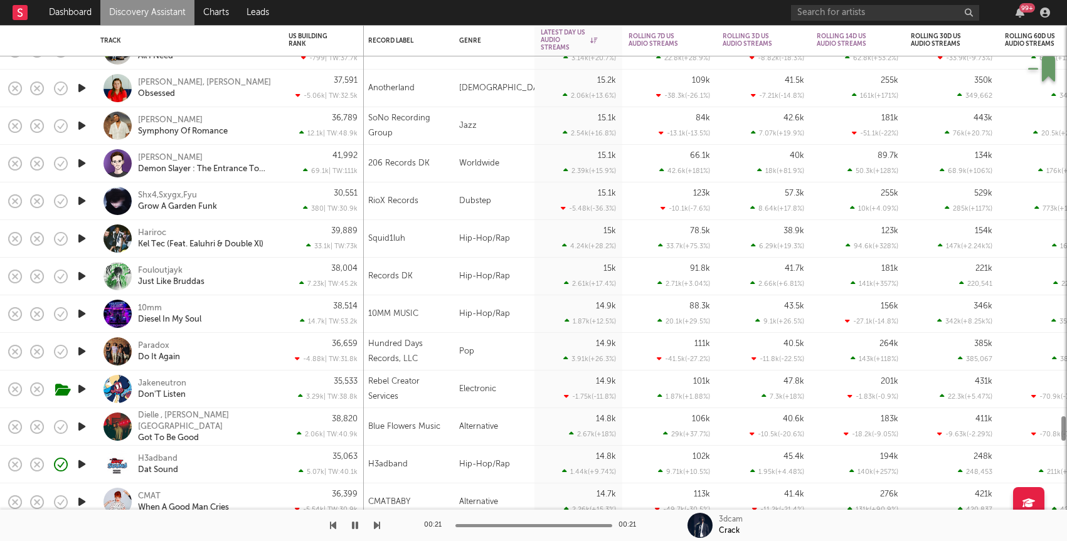
select select "1w"
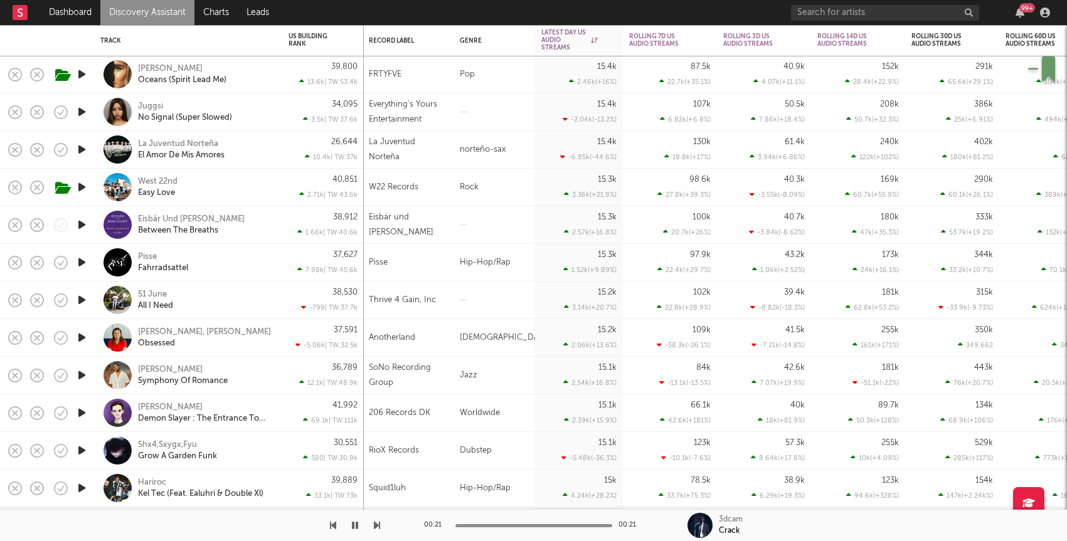
click at [76, 115] on icon "button" at bounding box center [81, 112] width 13 height 16
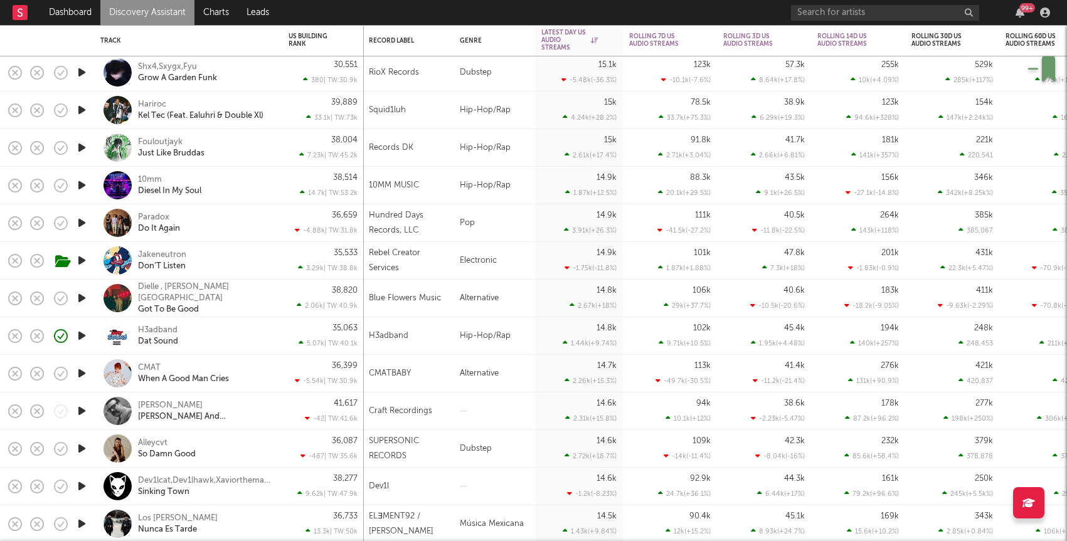
click at [79, 107] on icon "button" at bounding box center [81, 110] width 13 height 16
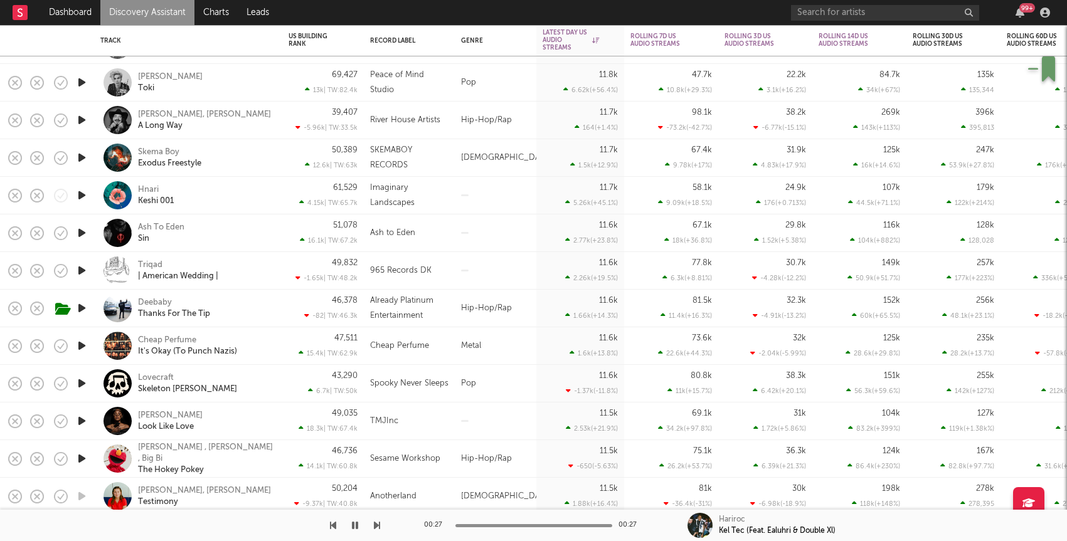
click at [85, 271] on icon "button" at bounding box center [81, 271] width 13 height 16
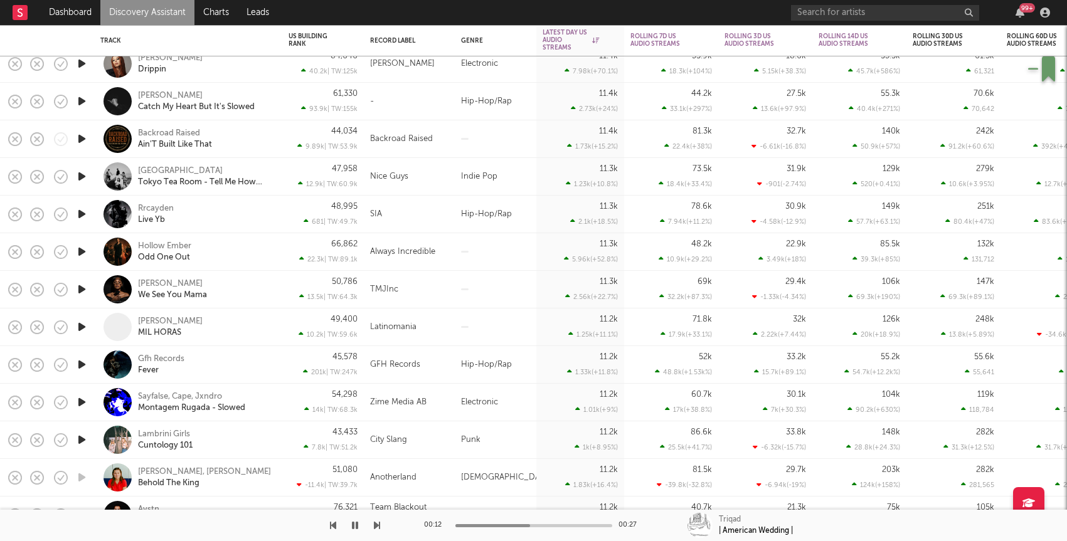
click at [82, 366] on icon "button" at bounding box center [81, 365] width 13 height 16
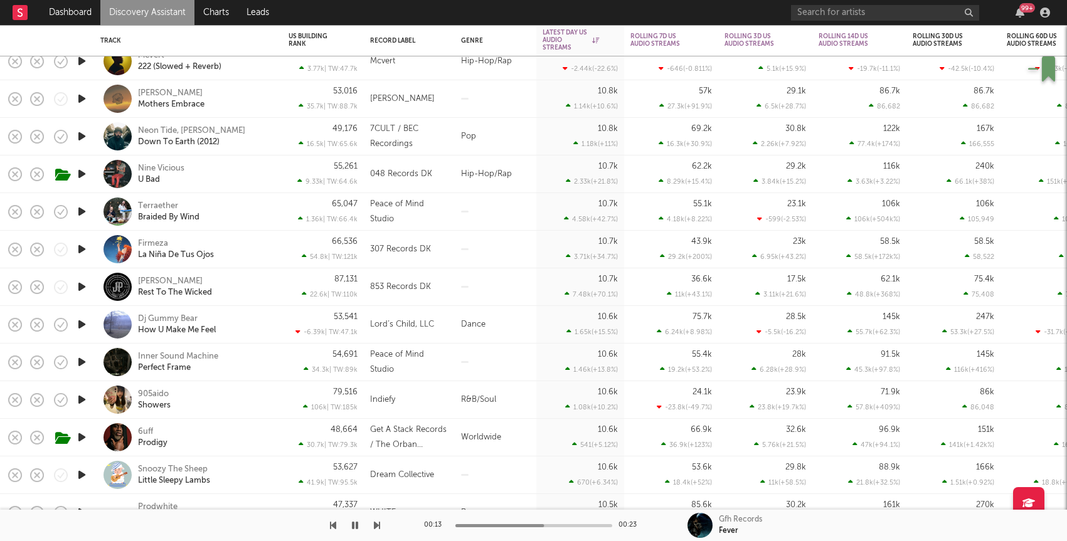
click at [80, 398] on icon "button" at bounding box center [81, 400] width 13 height 16
click at [197, 399] on div "905aido Showers" at bounding box center [205, 400] width 135 height 23
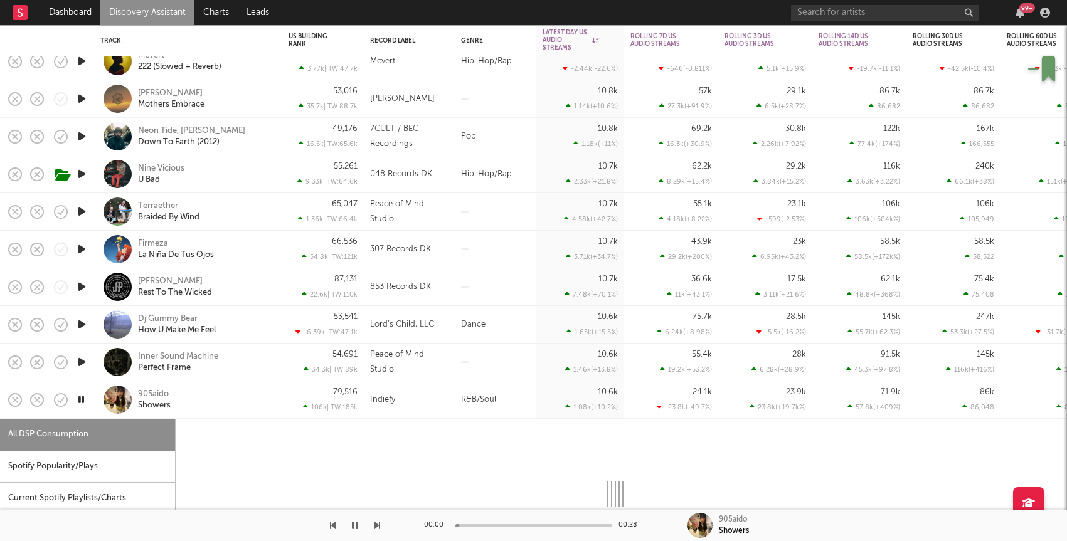
select select "1w"
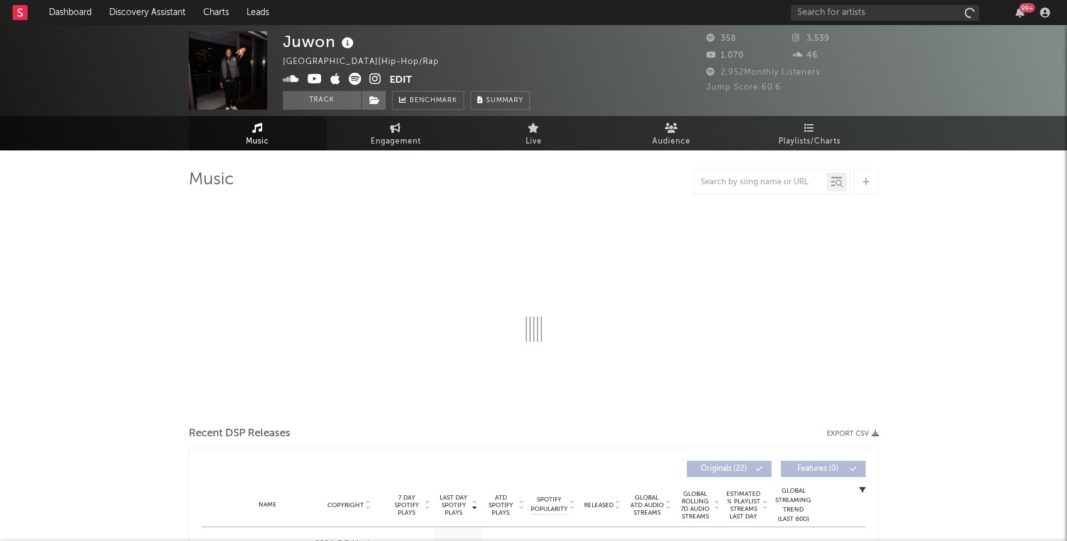
select select "1w"
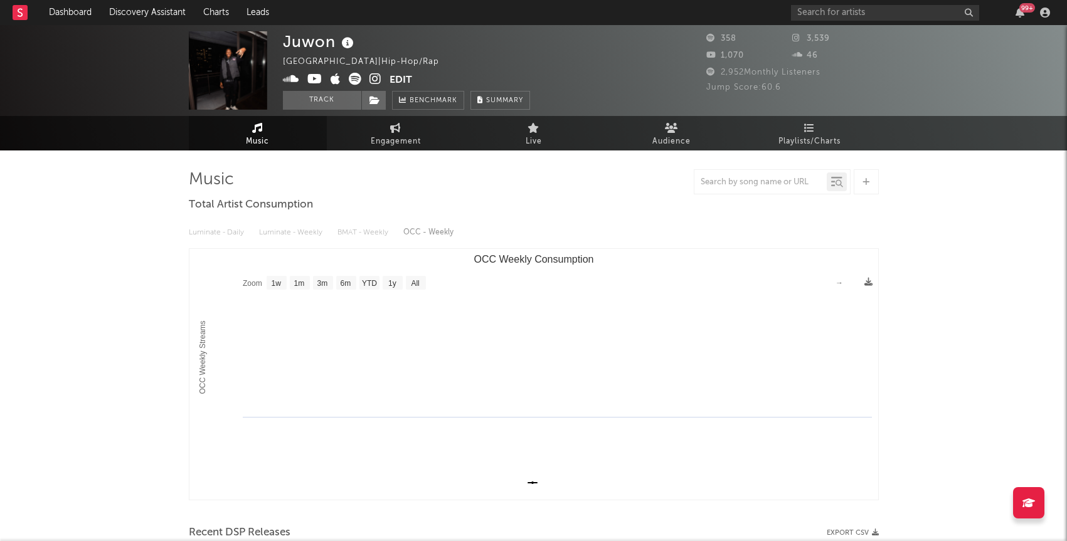
click at [374, 77] on icon at bounding box center [375, 79] width 12 height 13
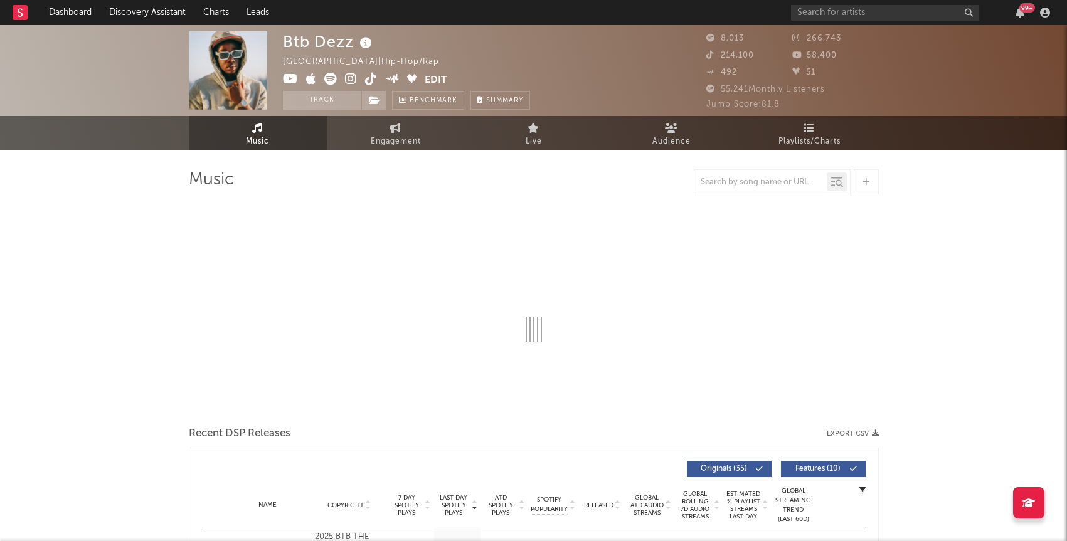
select select "6m"
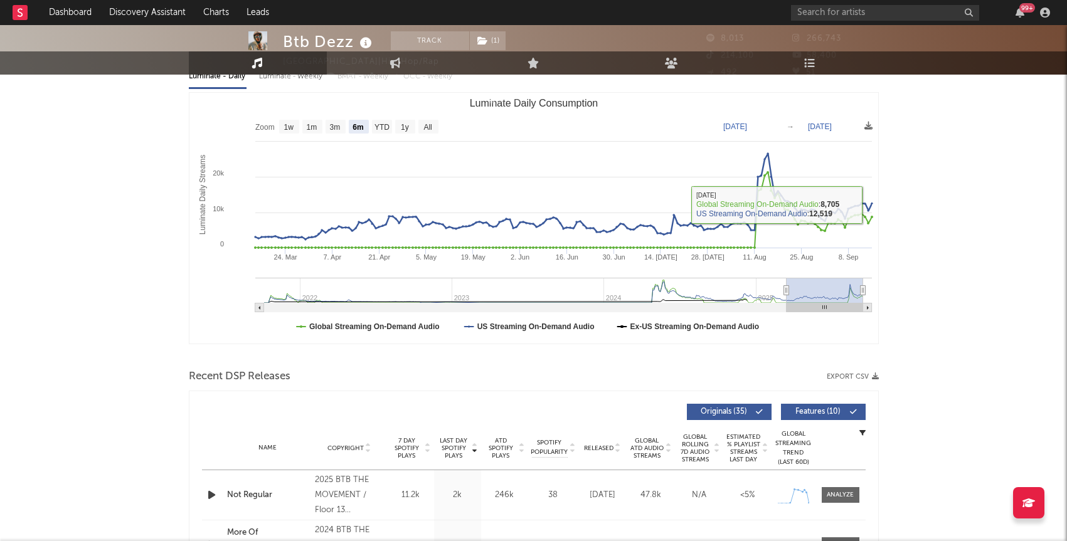
scroll to position [288, 0]
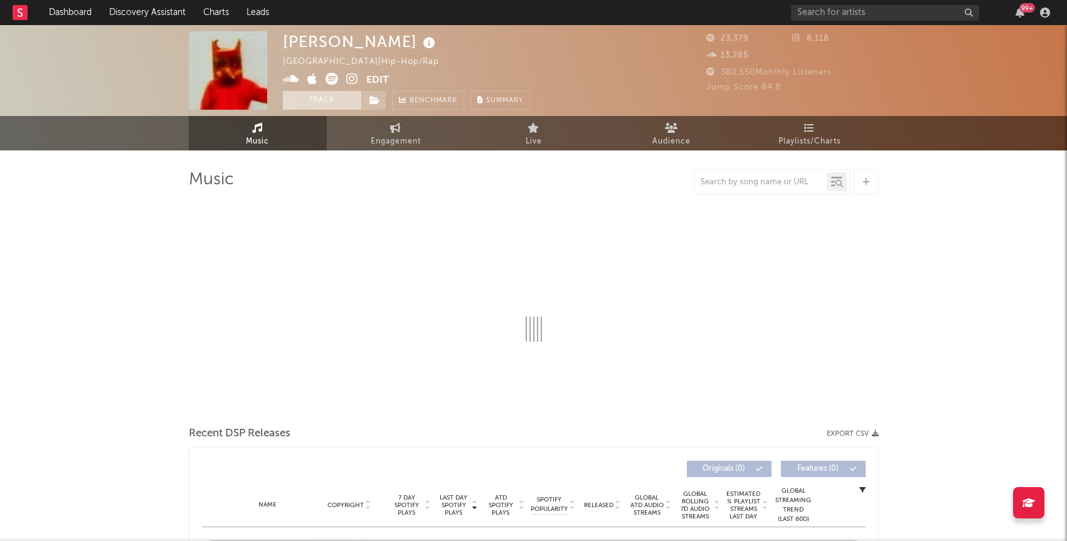
click at [351, 100] on button "Track" at bounding box center [322, 100] width 78 height 19
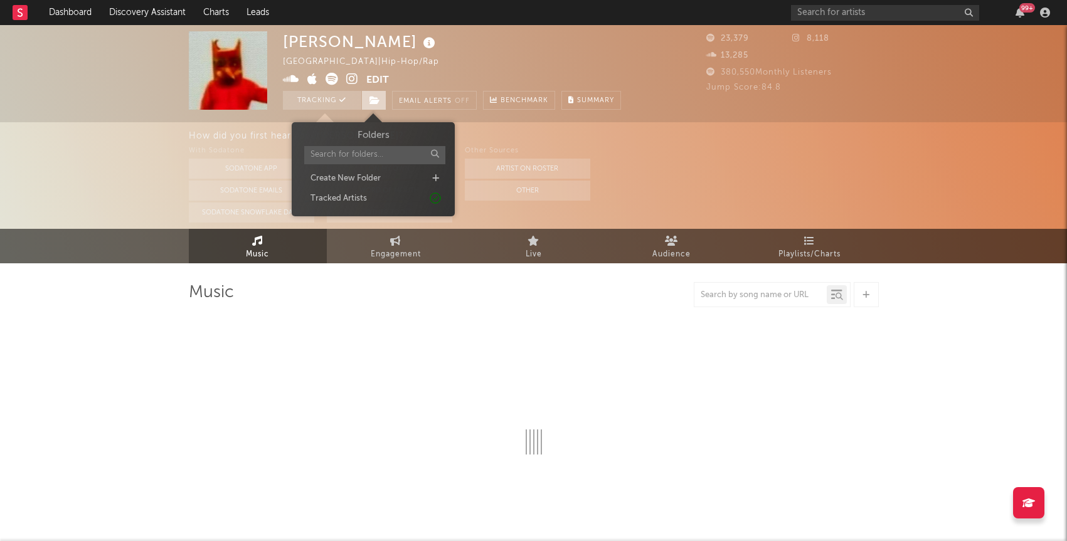
click at [377, 99] on icon at bounding box center [374, 100] width 11 height 9
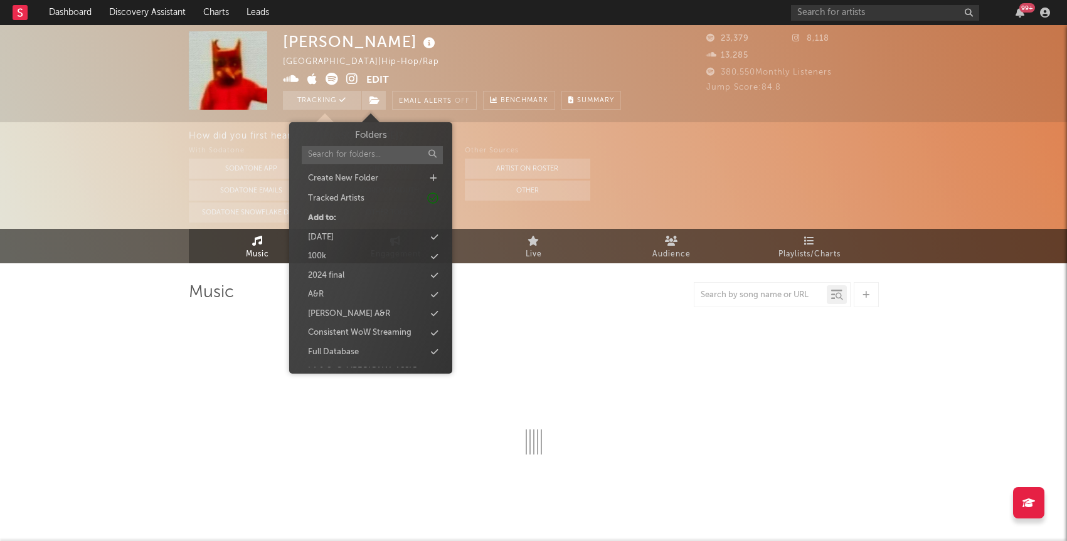
select select "6m"
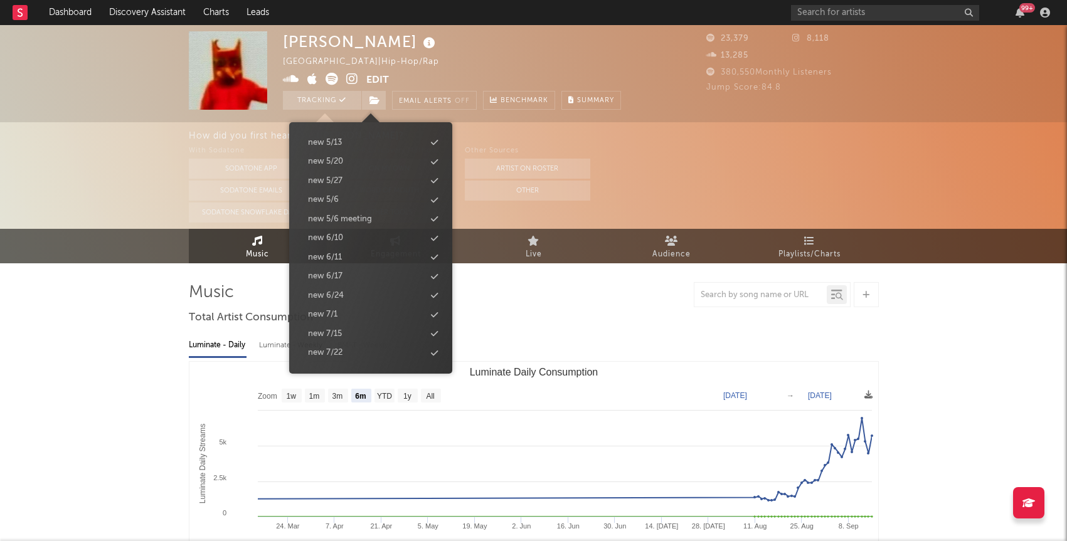
scroll to position [1277, 0]
click at [338, 260] on div "new 9/23" at bounding box center [325, 261] width 35 height 13
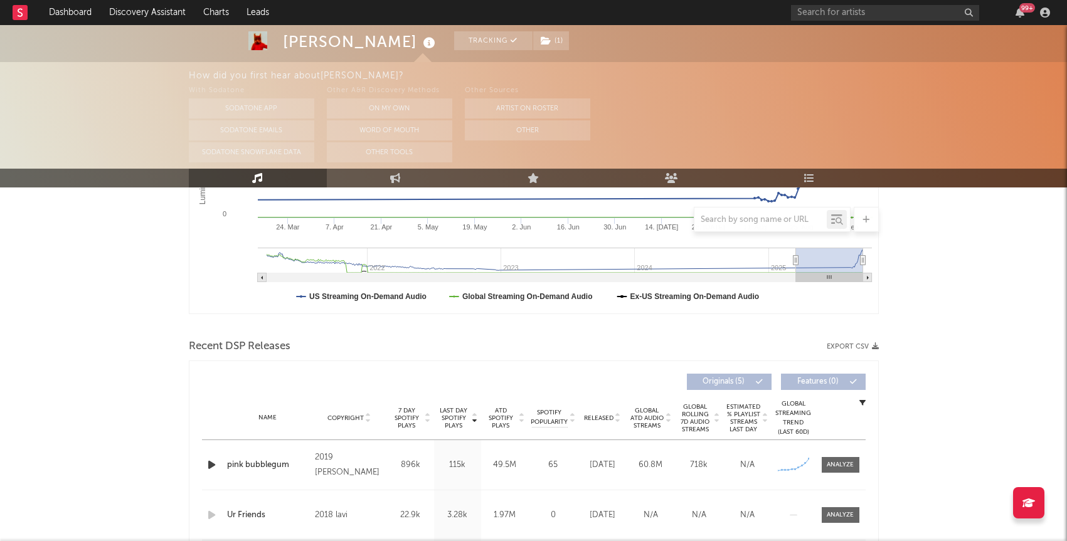
scroll to position [0, 0]
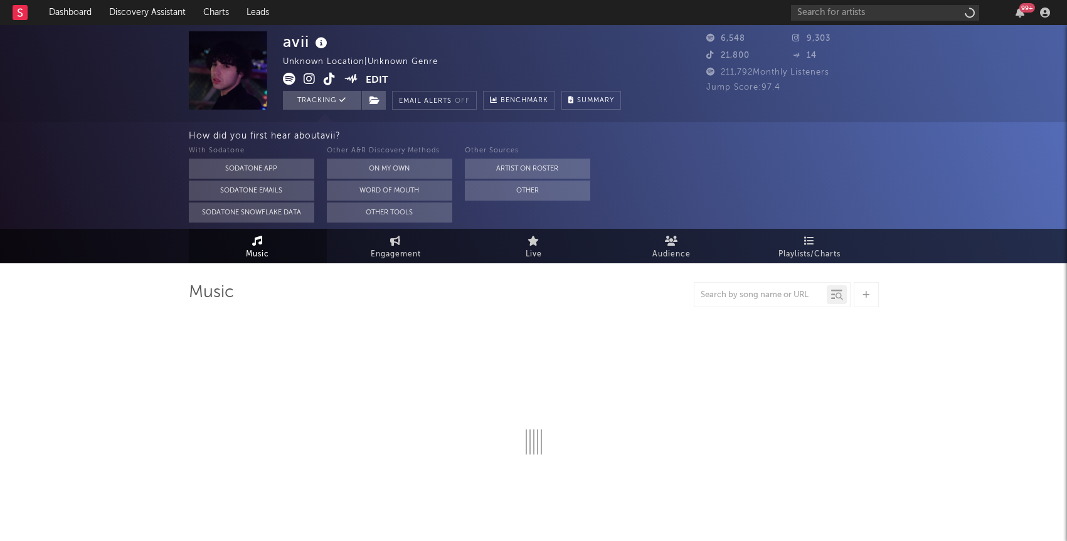
select select "1w"
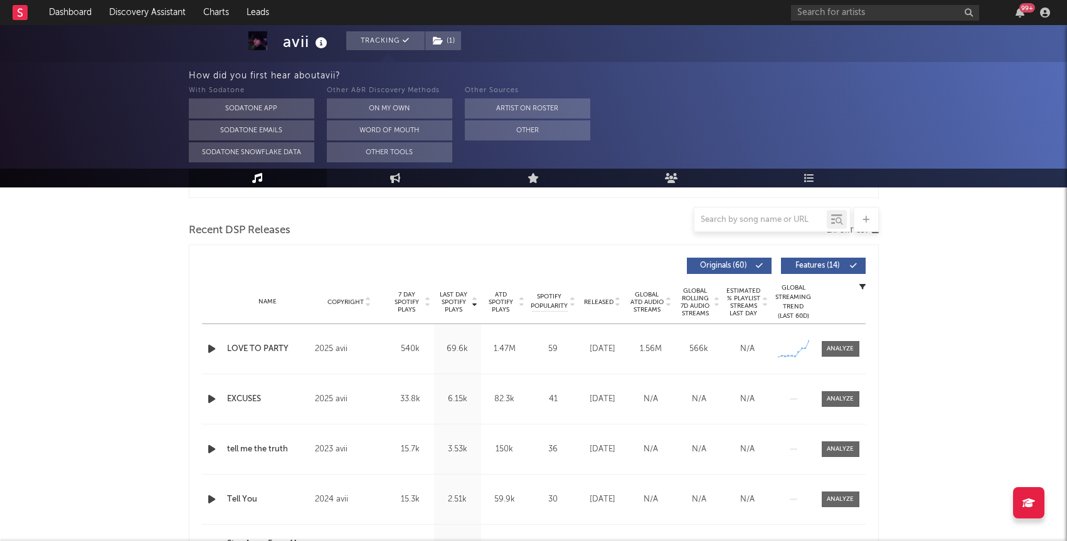
scroll to position [419, 0]
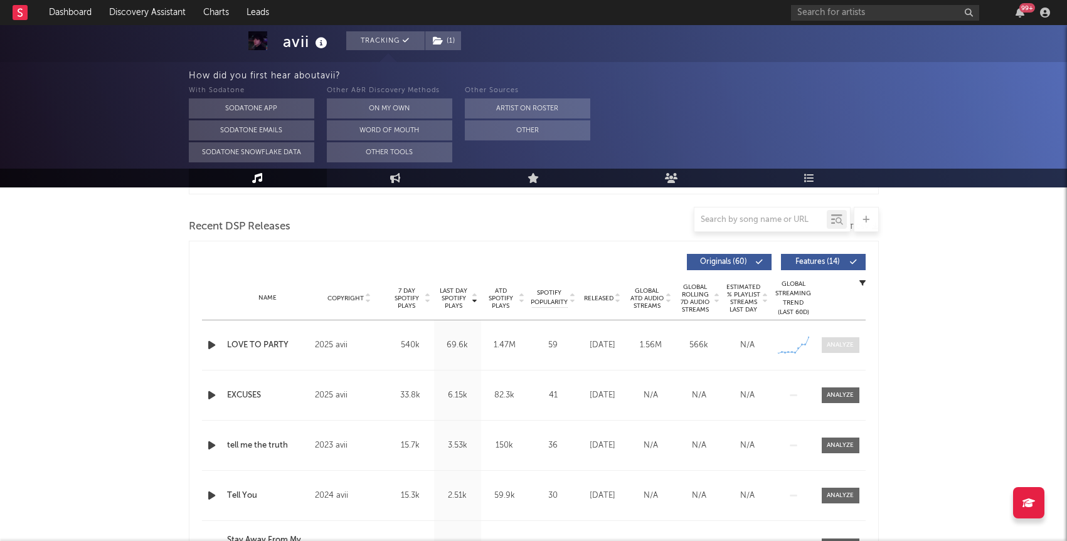
click at [837, 346] on div at bounding box center [839, 344] width 27 height 9
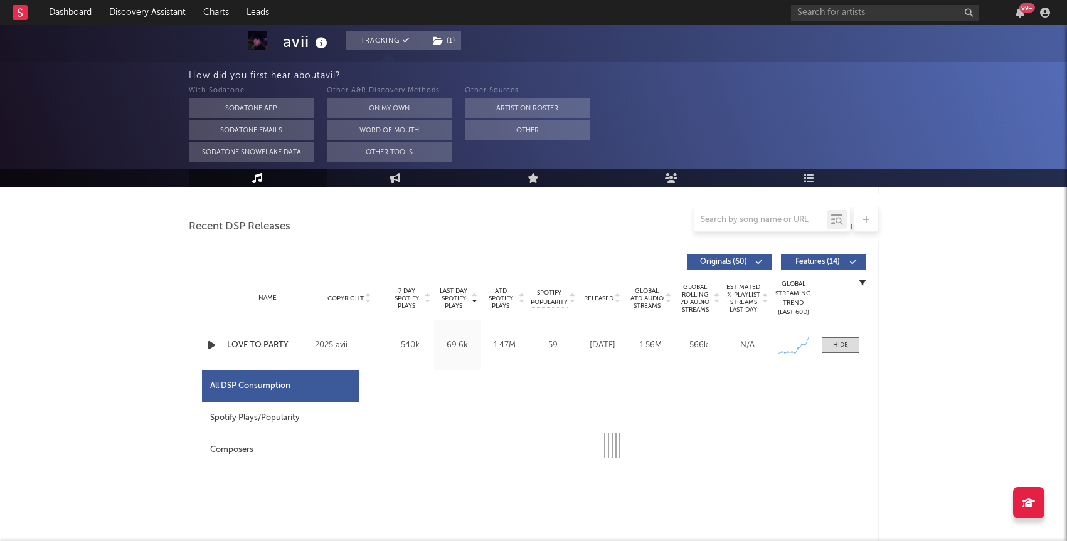
select select "1w"
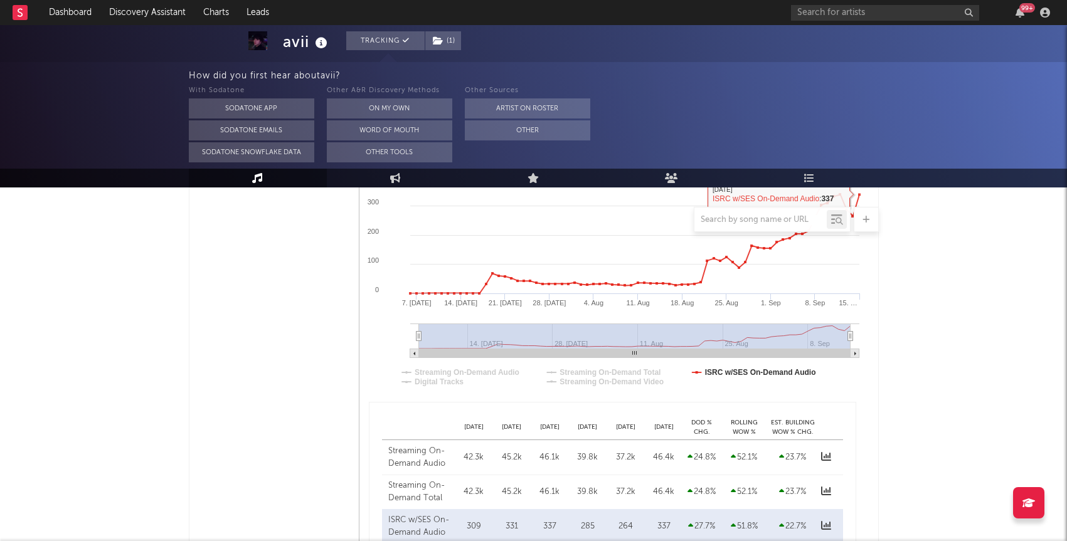
scroll to position [878, 0]
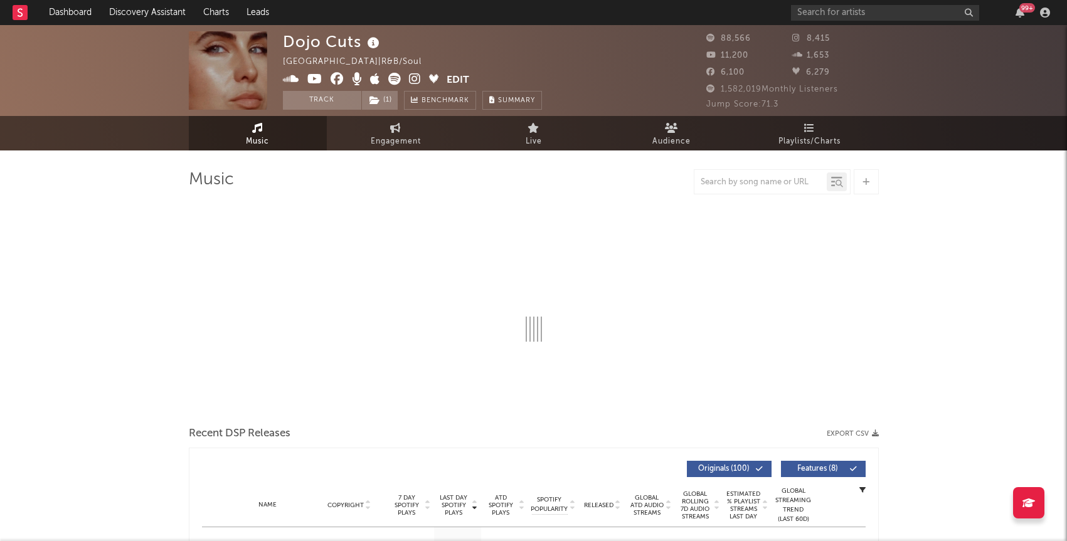
select select "6m"
